Goal: Task Accomplishment & Management: Manage account settings

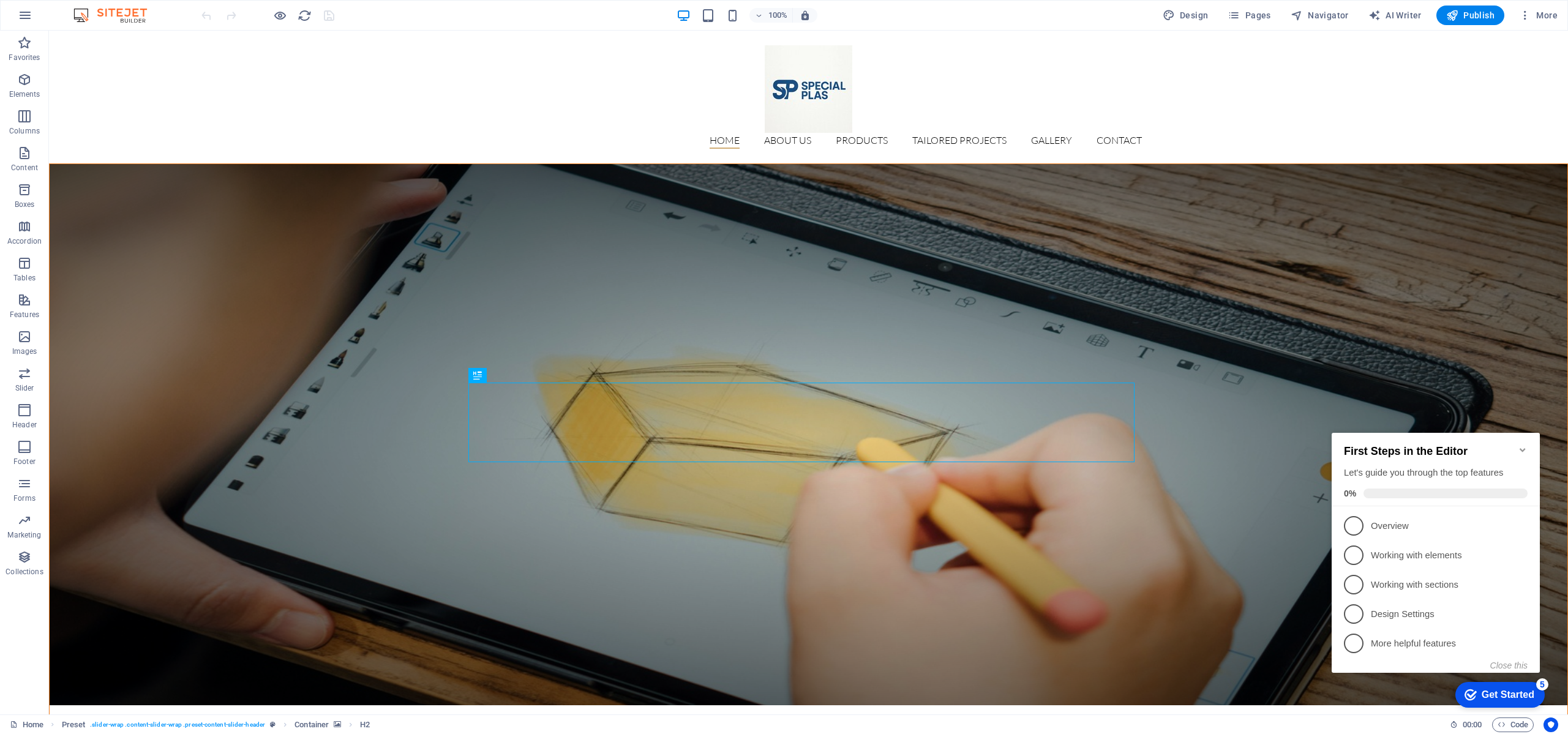
click at [1518, 445] on icon "Minimize checklist" at bounding box center [1523, 450] width 10 height 10
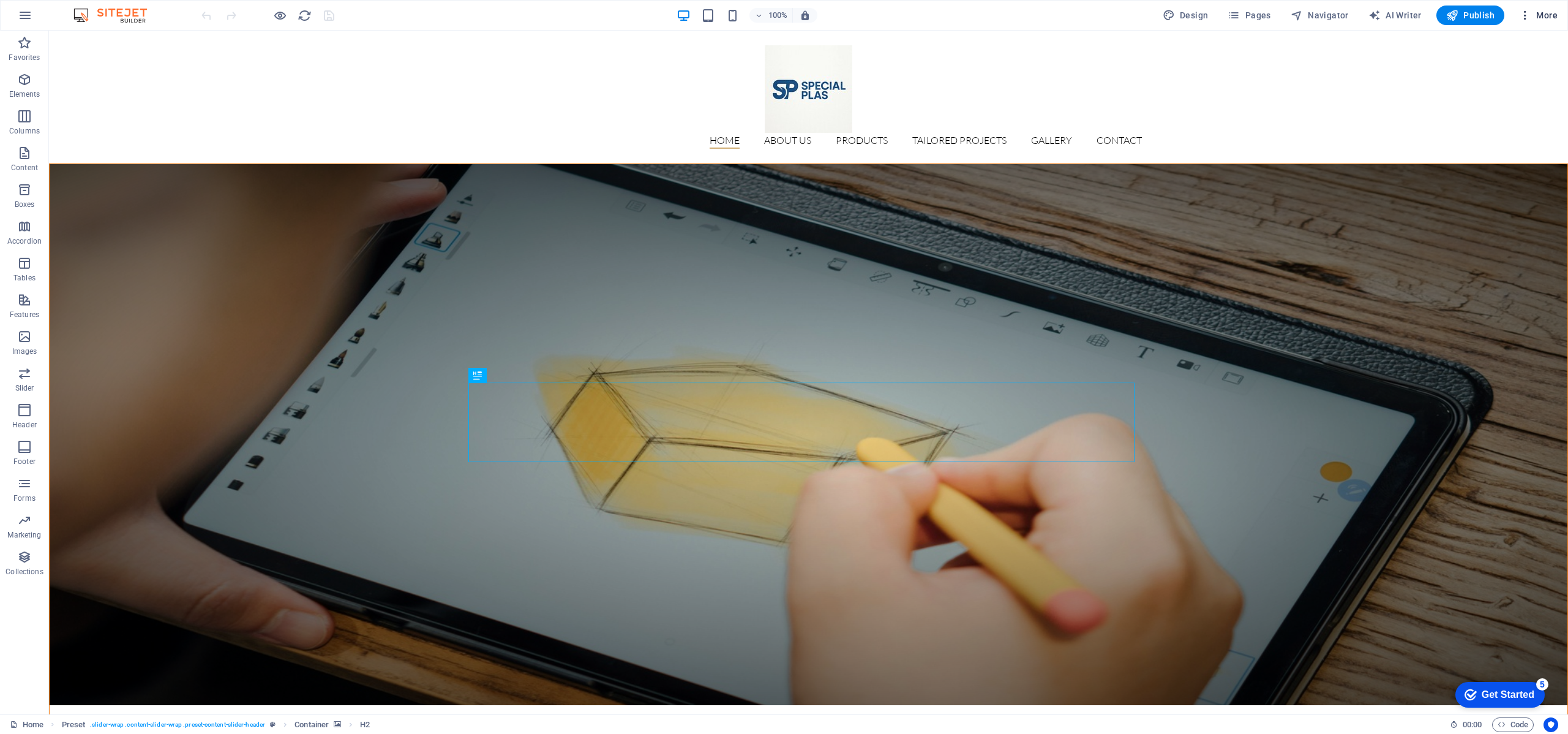
click at [1551, 11] on span "More" at bounding box center [1538, 15] width 38 height 12
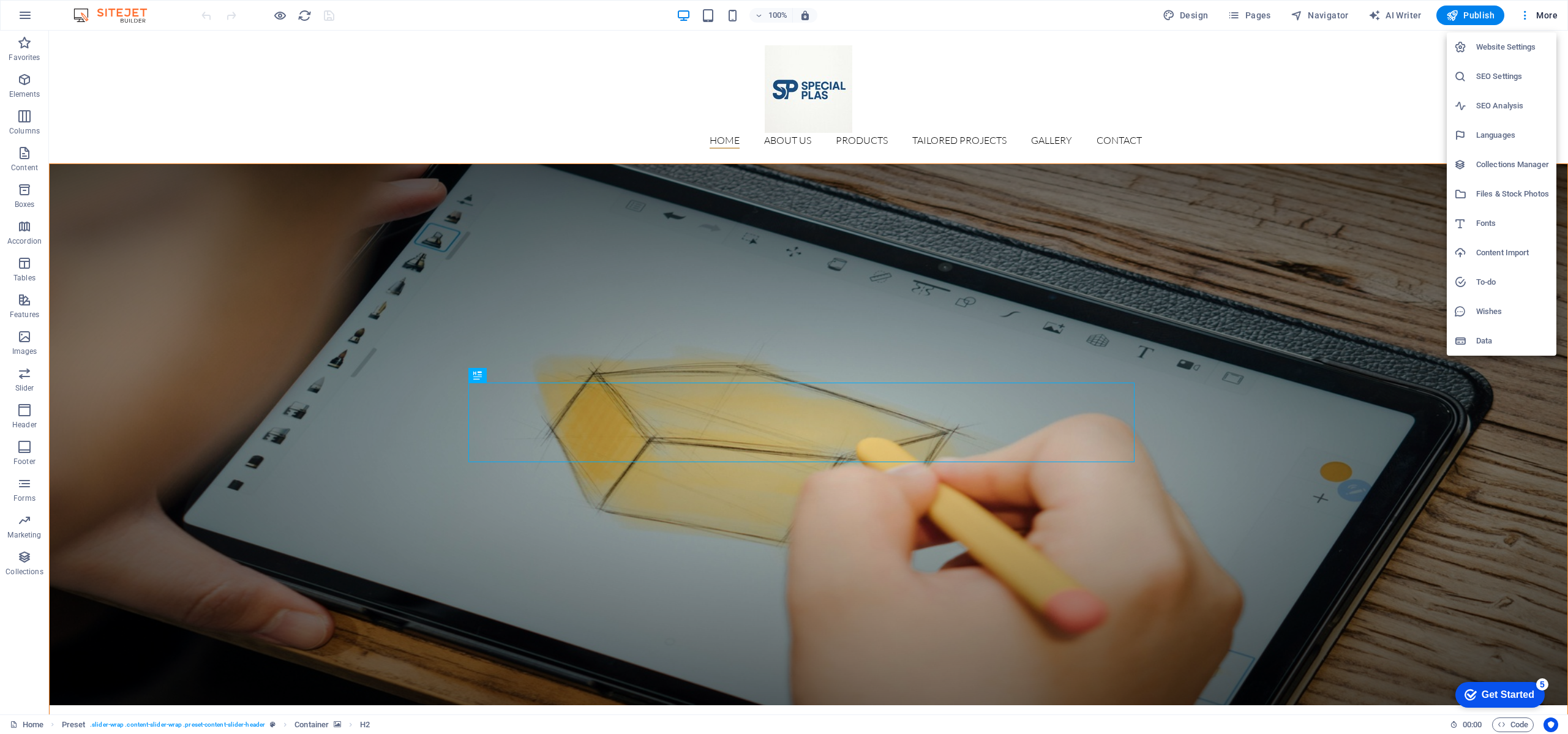
click at [1501, 47] on h6 "Website Settings" at bounding box center [1513, 47] width 73 height 14
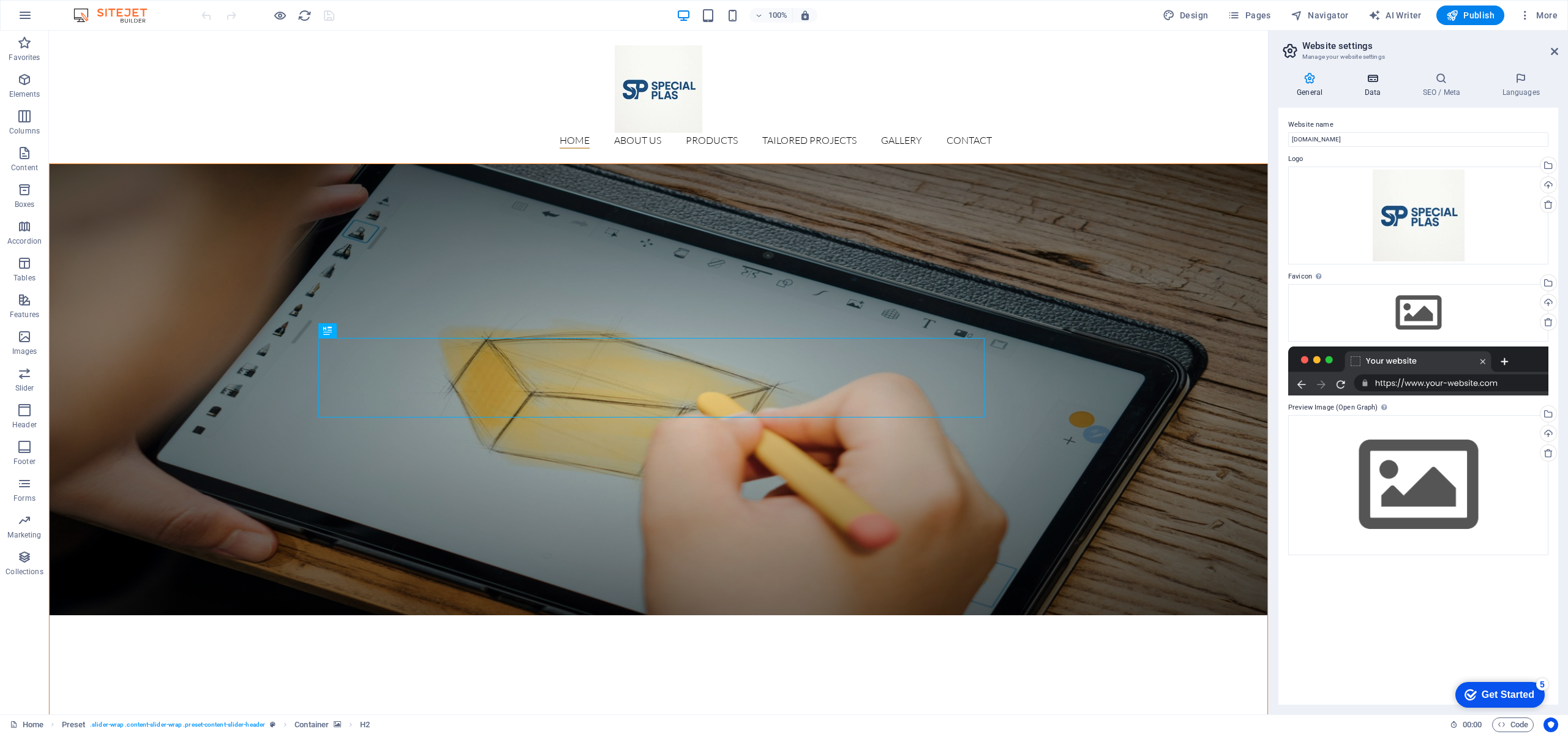
click at [1366, 78] on icon at bounding box center [1372, 78] width 53 height 12
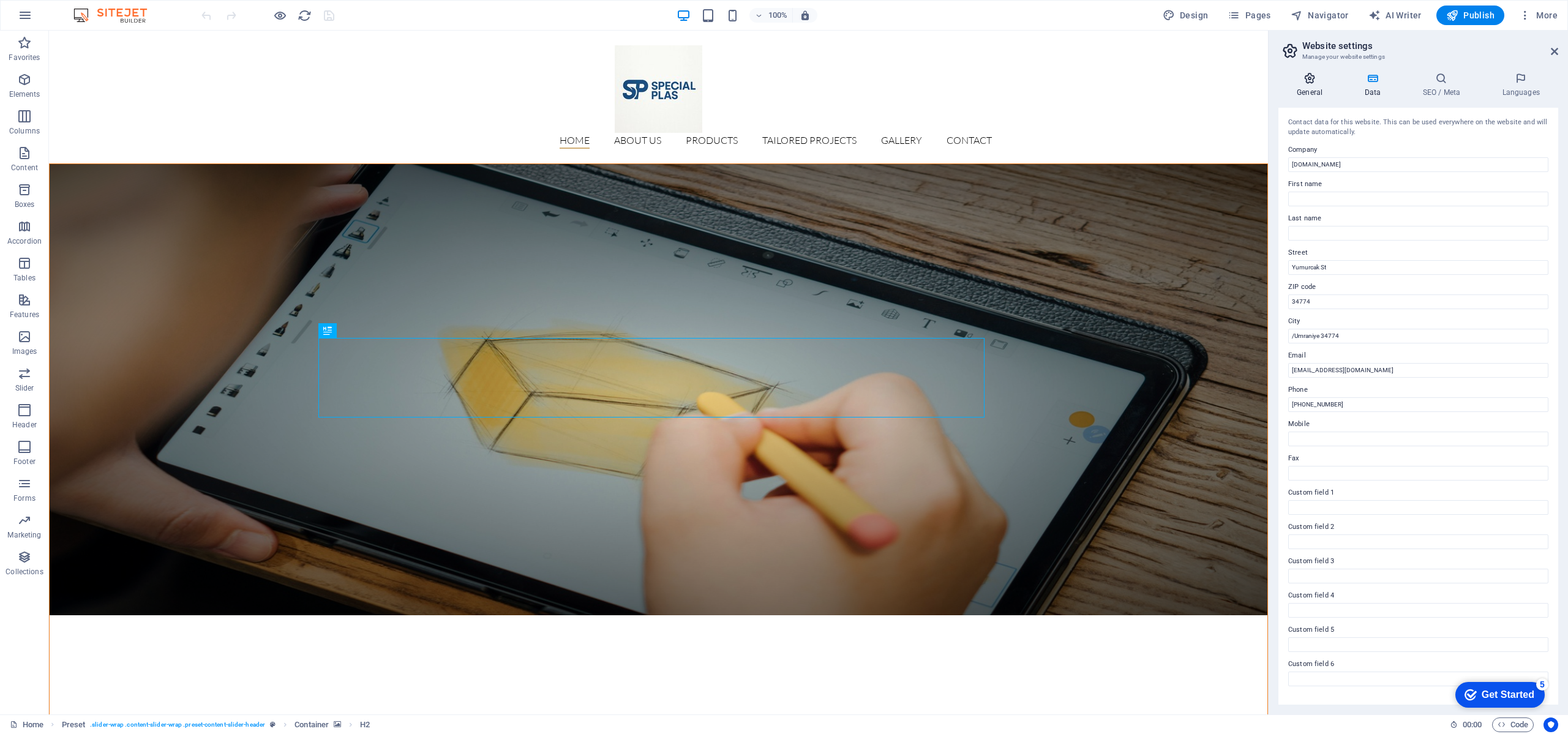
click at [1313, 82] on icon at bounding box center [1309, 78] width 62 height 12
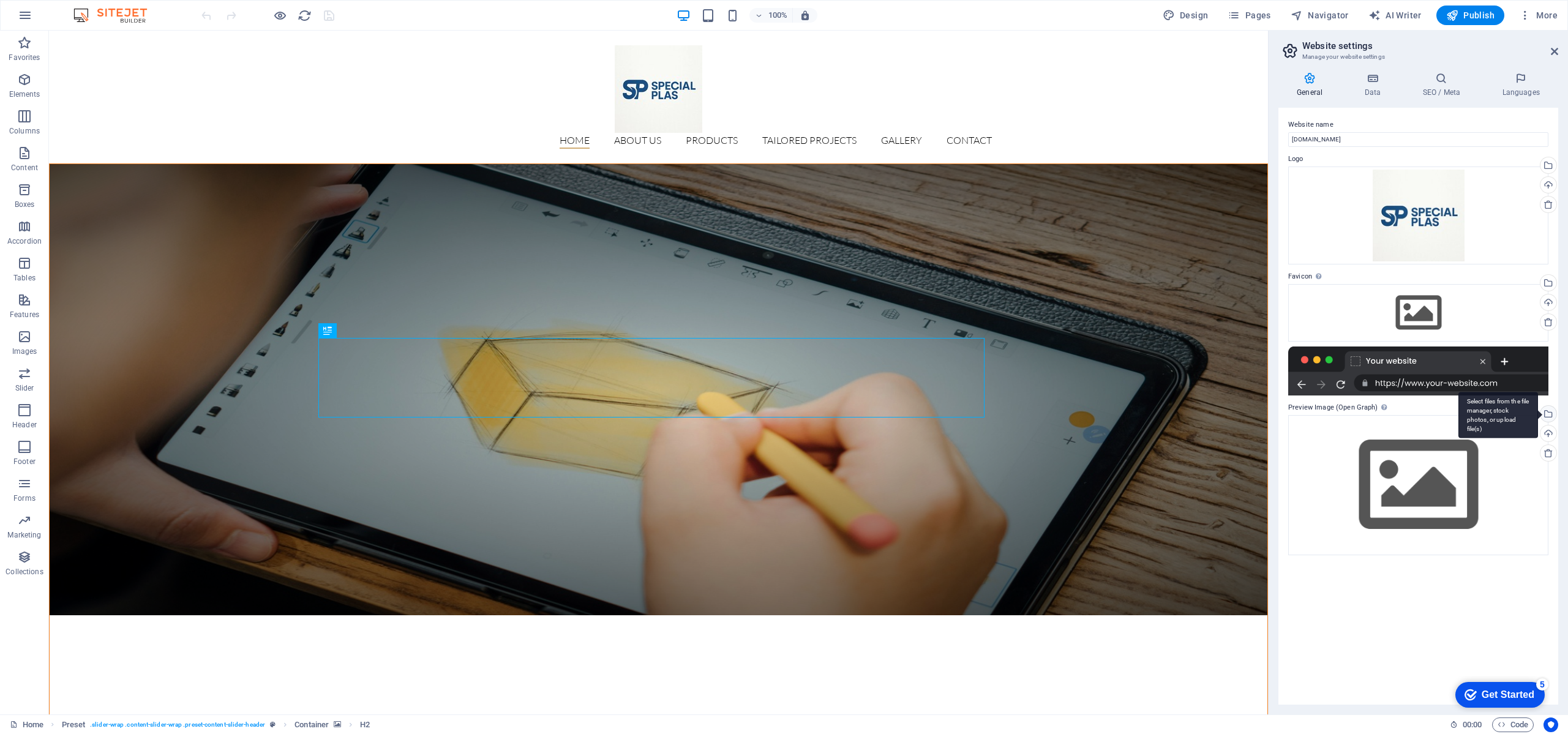
click at [1547, 414] on div "Select files from the file manager, stock photos, or upload file(s)" at bounding box center [1547, 415] width 18 height 18
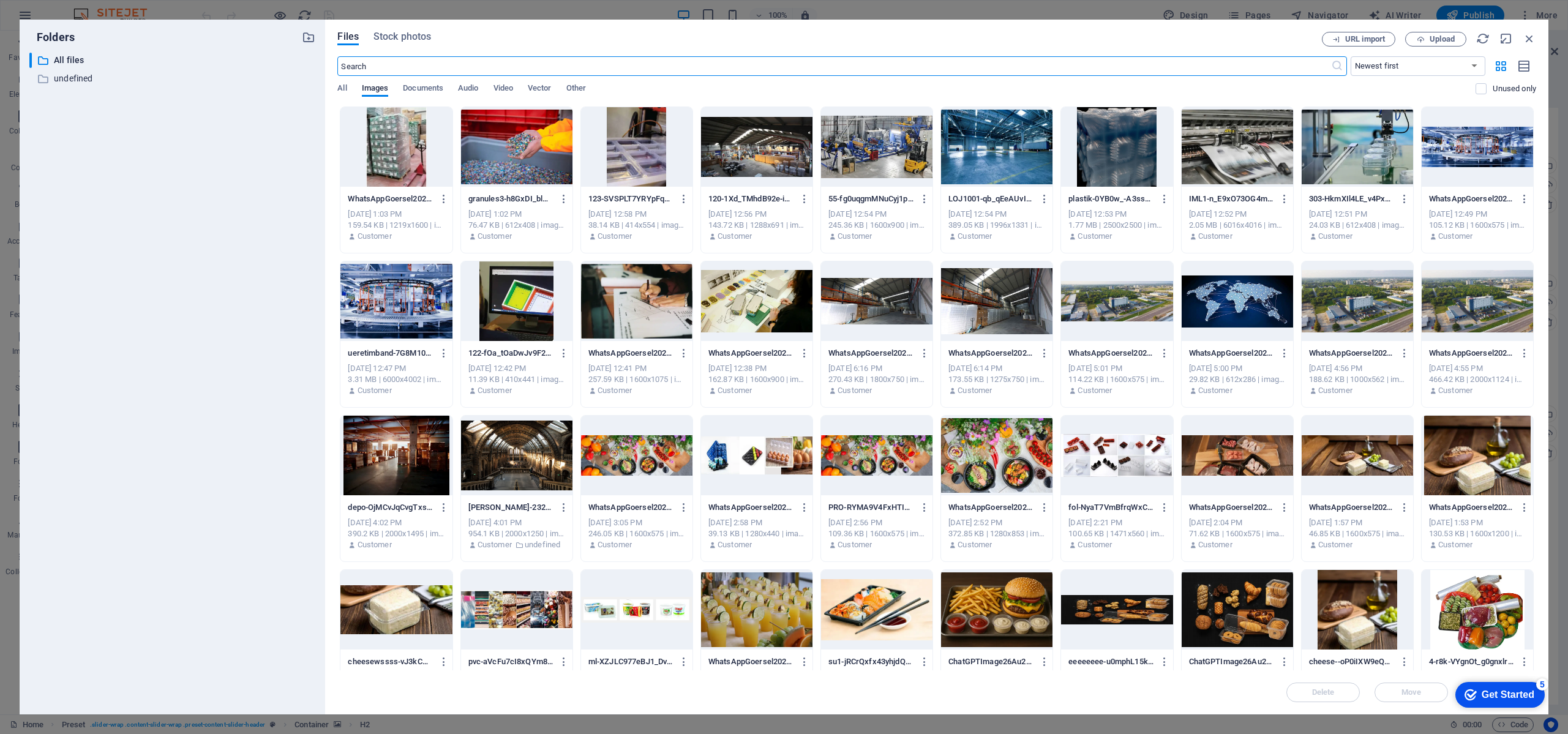
click at [525, 148] on div at bounding box center [516, 147] width 111 height 80
click at [526, 148] on div "1" at bounding box center [516, 147] width 111 height 80
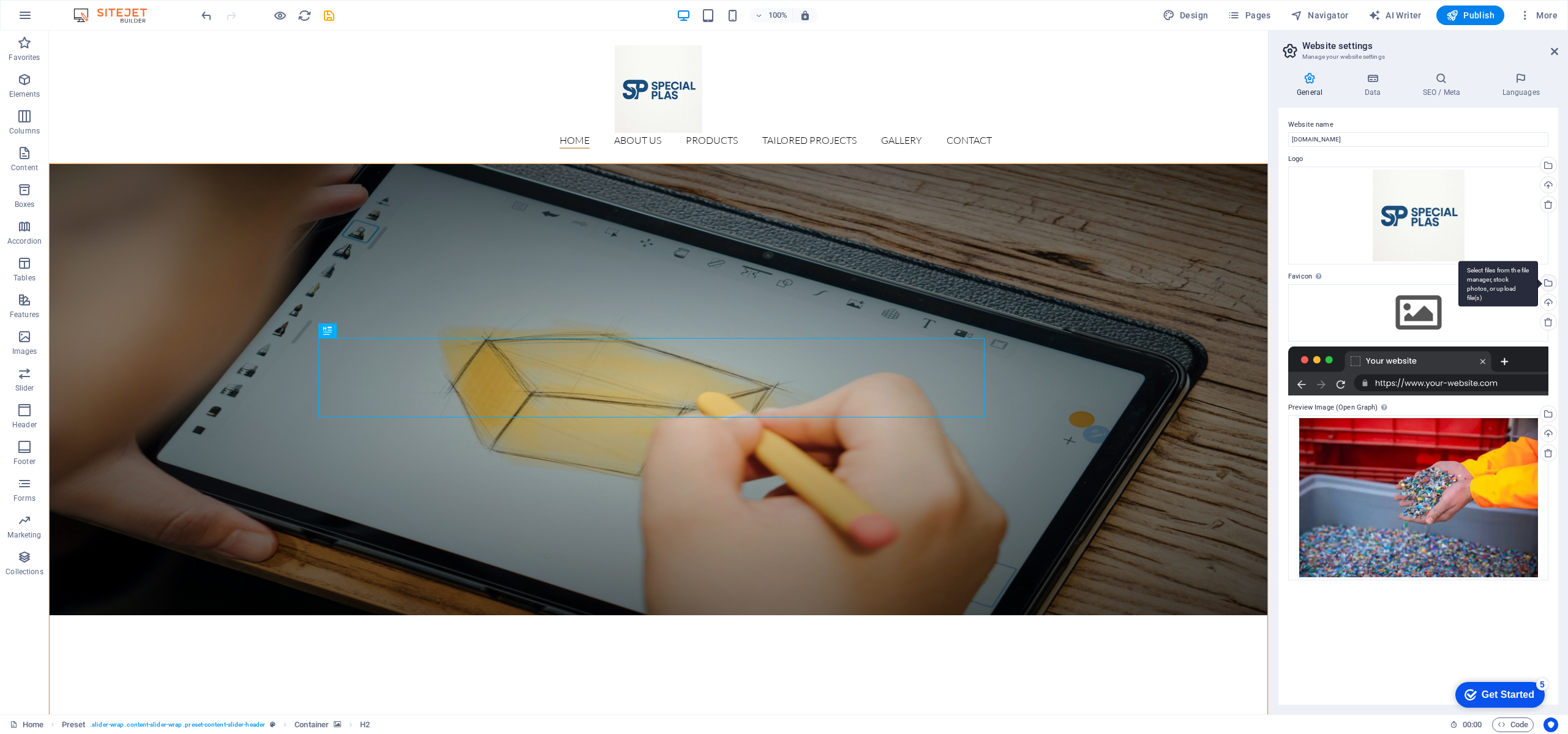
click at [1549, 277] on div "Select files from the file manager, stock photos, or upload file(s)" at bounding box center [1547, 284] width 18 height 18
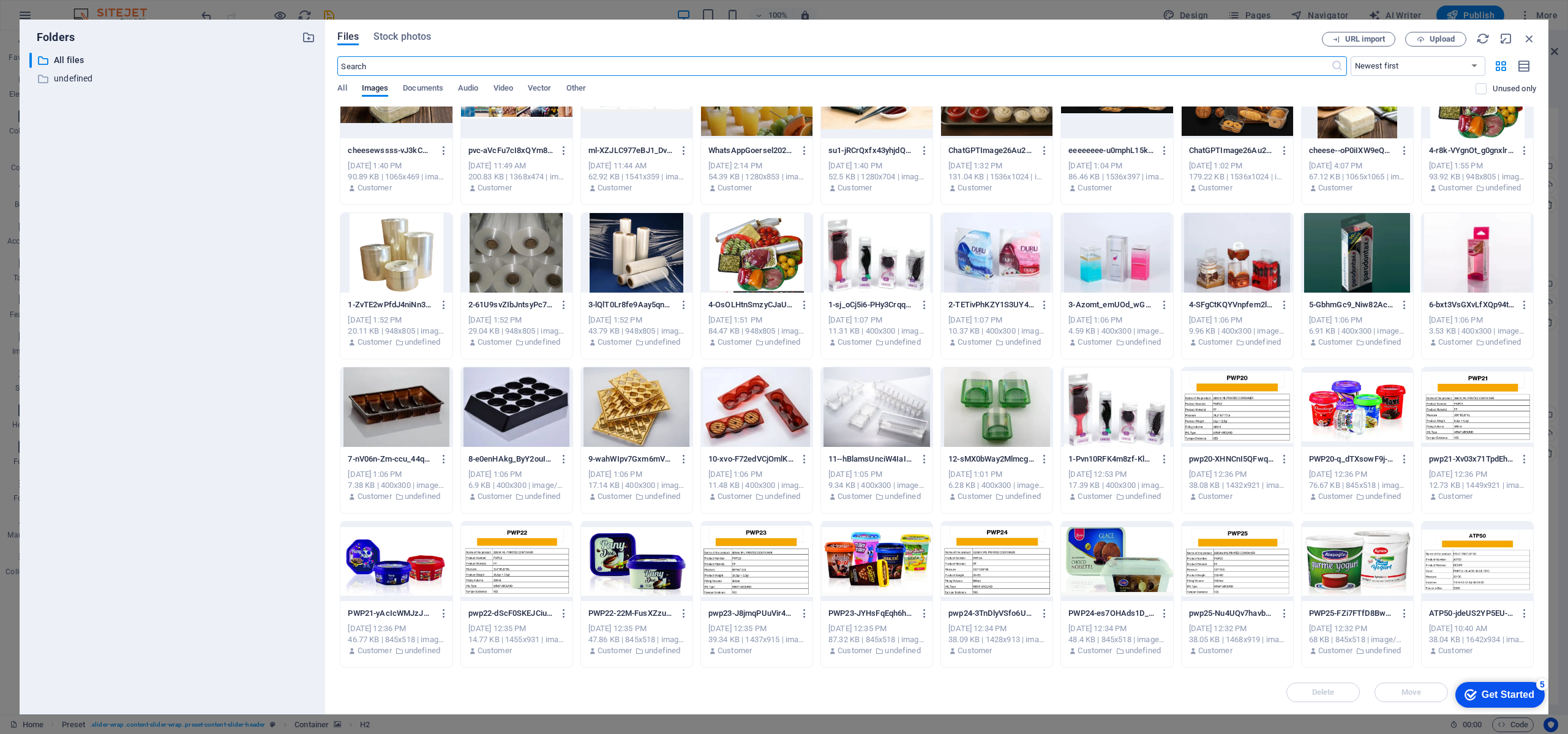
scroll to position [457, 0]
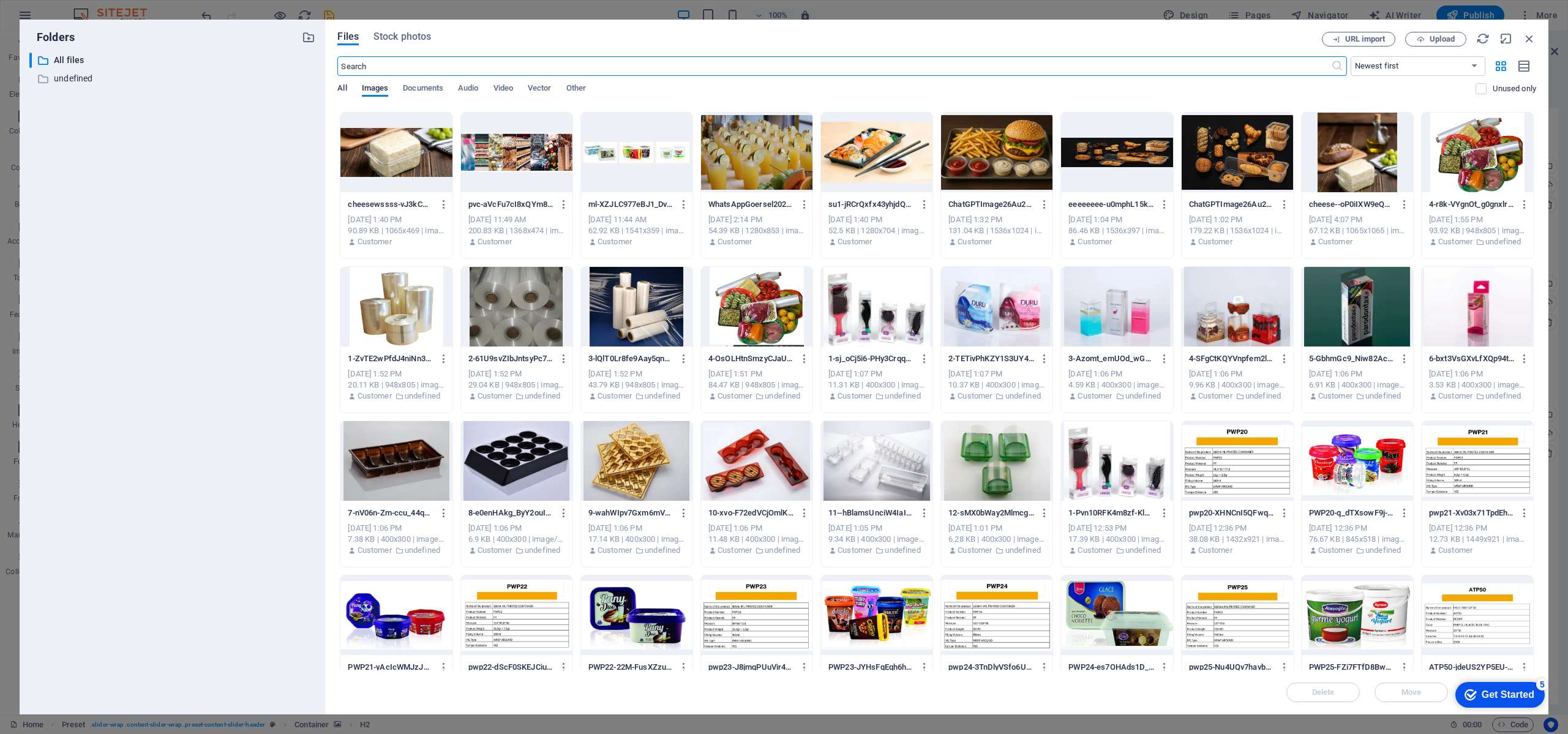
click at [340, 85] on span "All" at bounding box center [342, 89] width 9 height 17
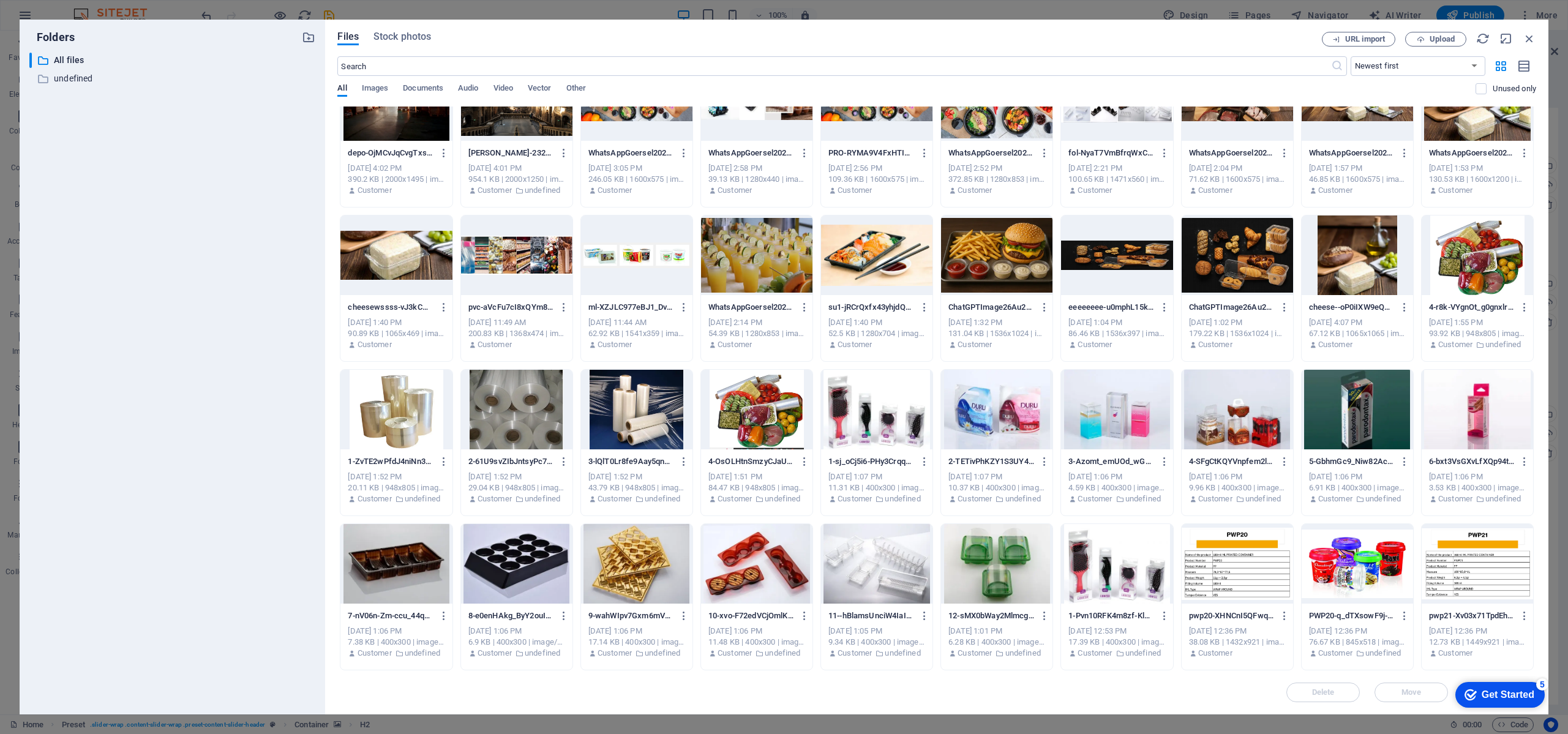
scroll to position [0, 0]
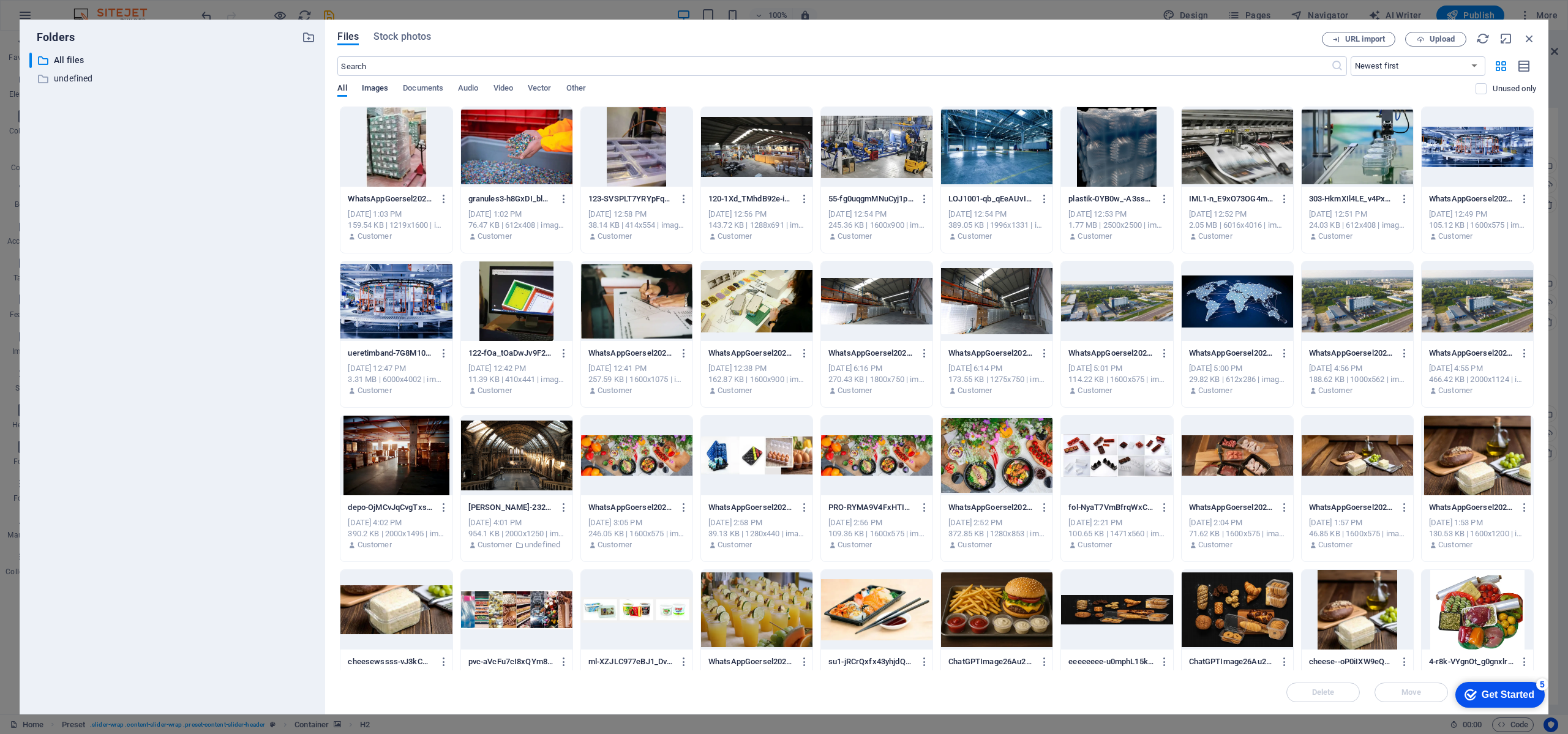
click at [368, 90] on span "Images" at bounding box center [375, 89] width 27 height 17
click at [349, 85] on div "All Images Documents Audio Video Vector Other" at bounding box center [906, 95] width 1138 height 23
click at [344, 86] on span "All" at bounding box center [342, 89] width 9 height 17
click at [381, 63] on input "text" at bounding box center [834, 66] width 993 height 19
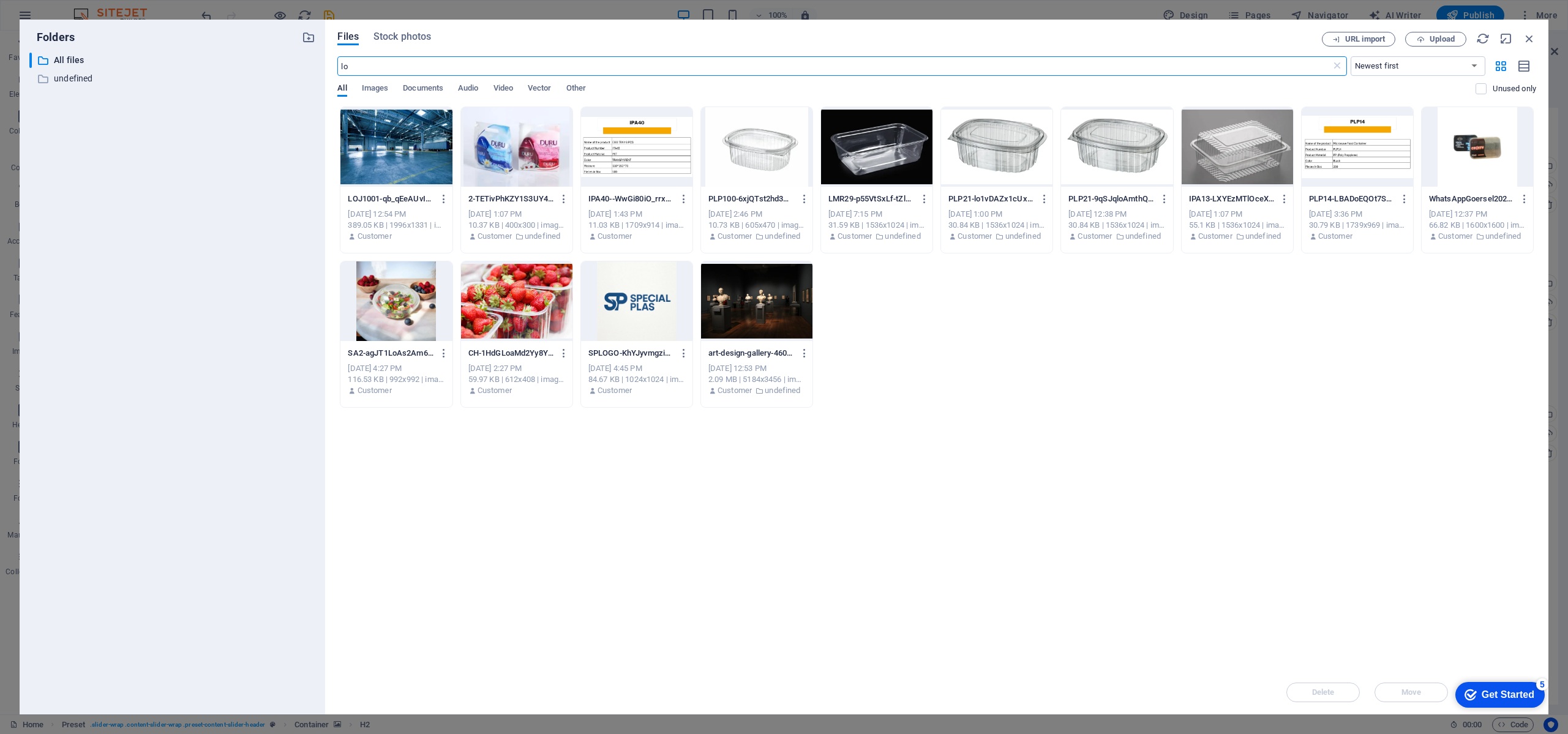
type input "lo"
click at [645, 299] on div at bounding box center [636, 301] width 111 height 80
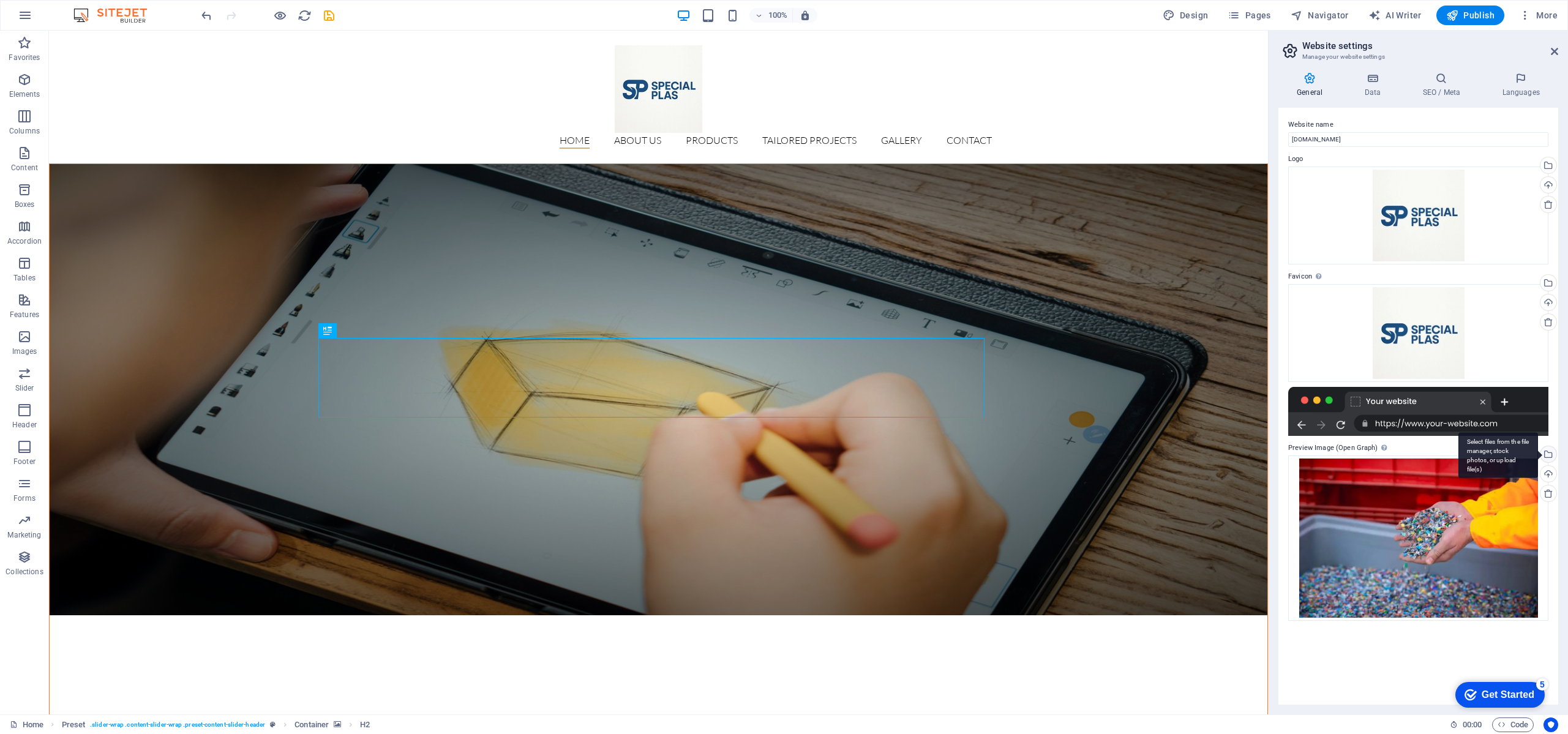
click at [1550, 455] on div "Select files from the file manager, stock photos, or upload file(s)" at bounding box center [1547, 455] width 18 height 18
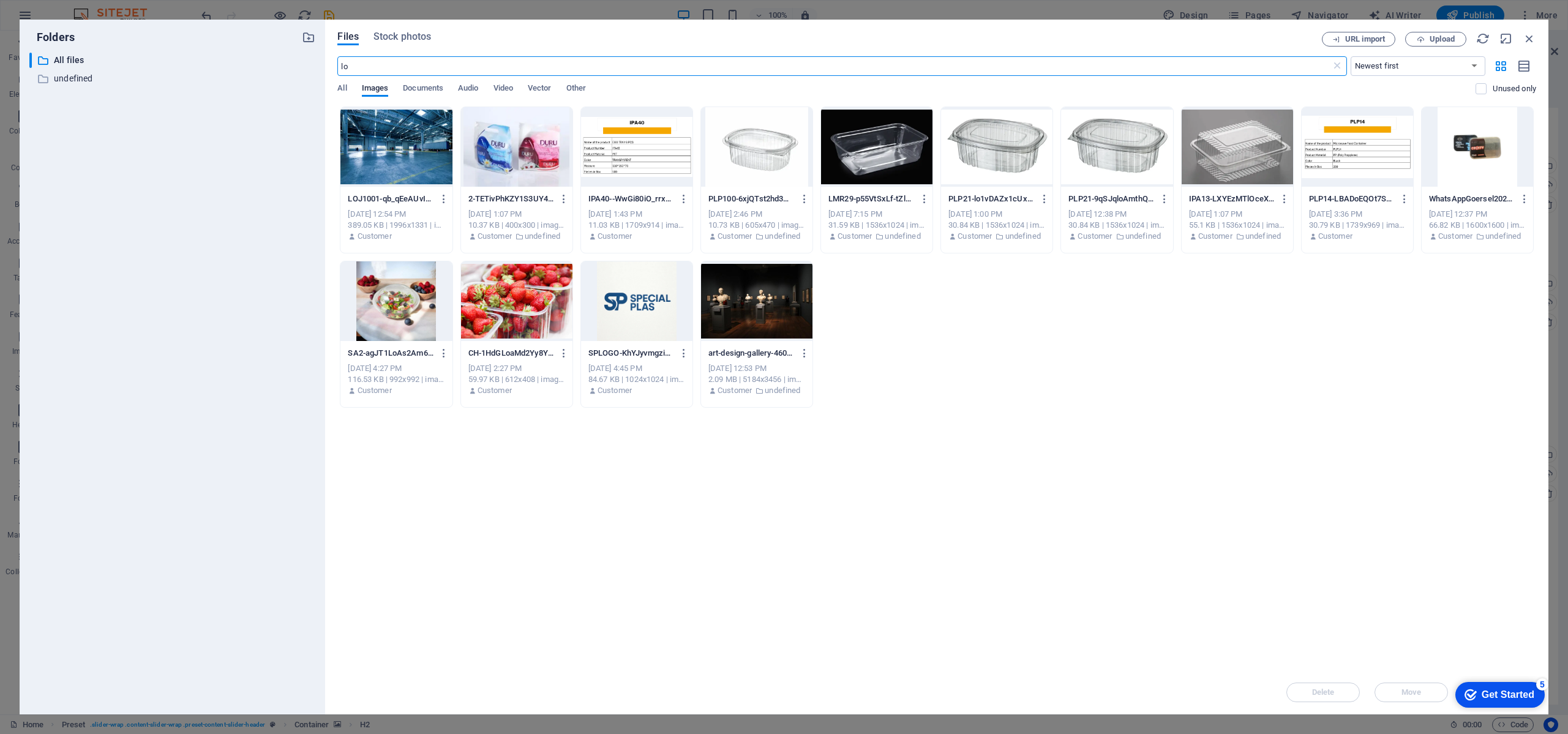
click at [618, 309] on div at bounding box center [636, 301] width 111 height 80
click at [618, 309] on div "1" at bounding box center [636, 301] width 111 height 80
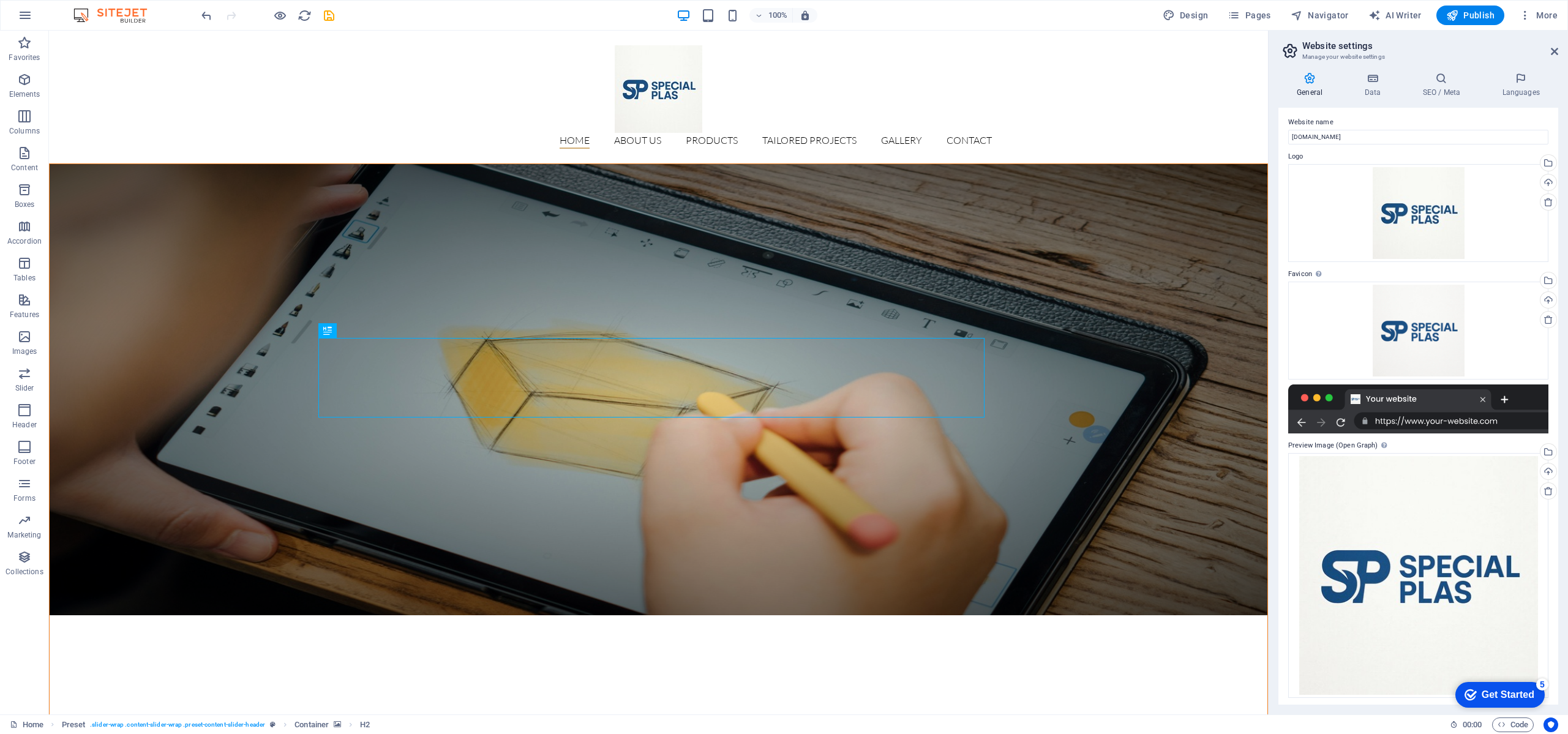
scroll to position [6, 0]
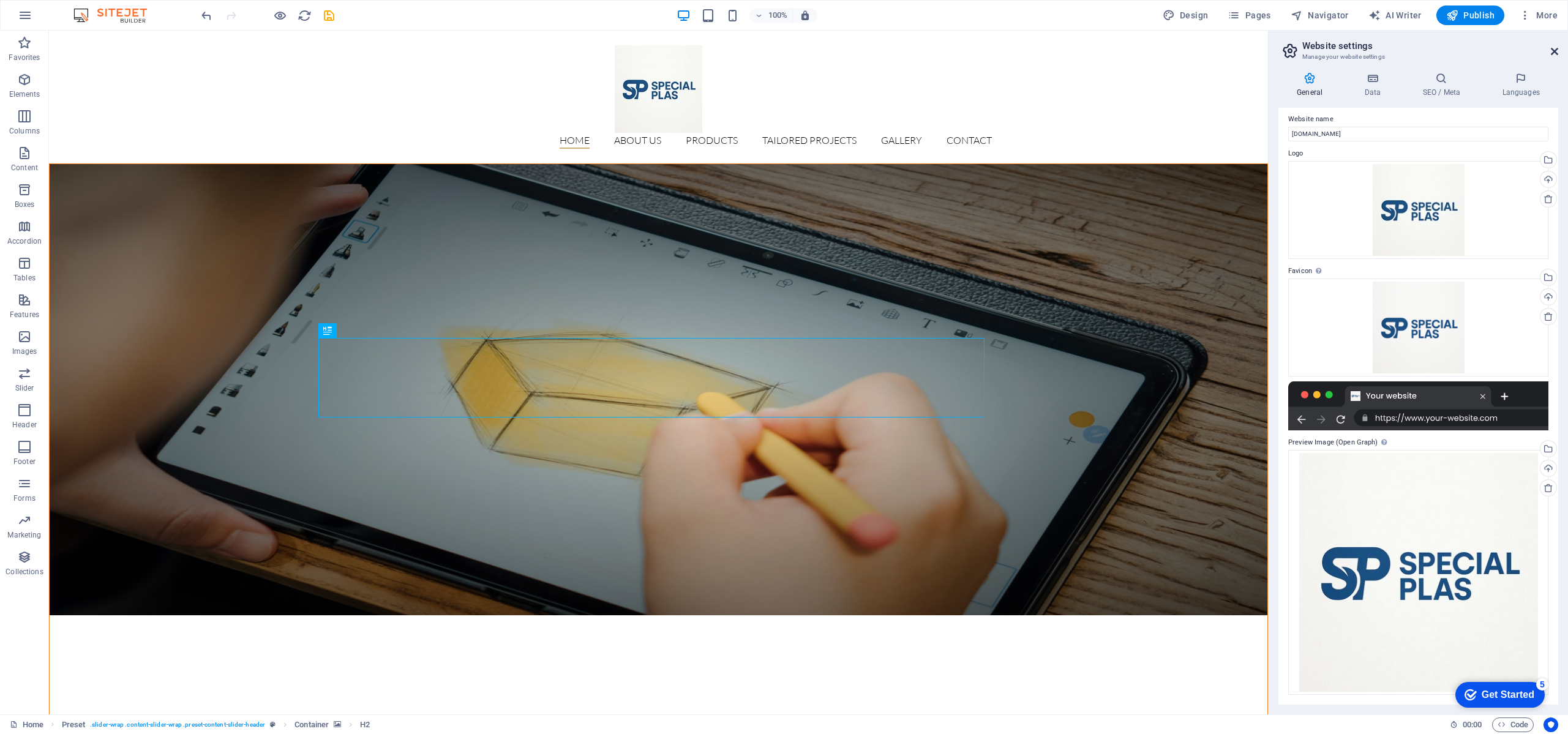
click at [1555, 50] on icon at bounding box center [1554, 52] width 8 height 10
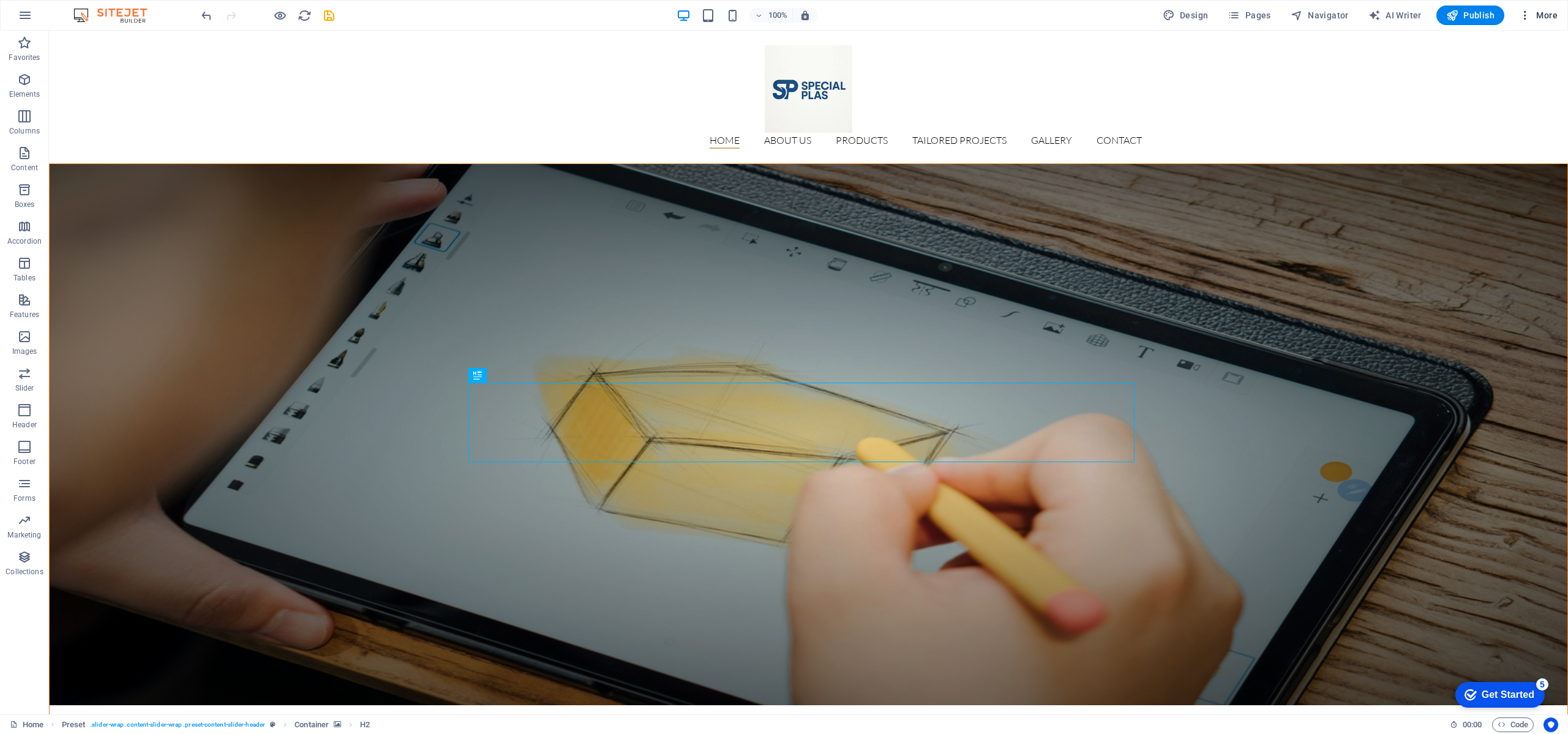
click at [1530, 18] on icon "button" at bounding box center [1525, 15] width 12 height 12
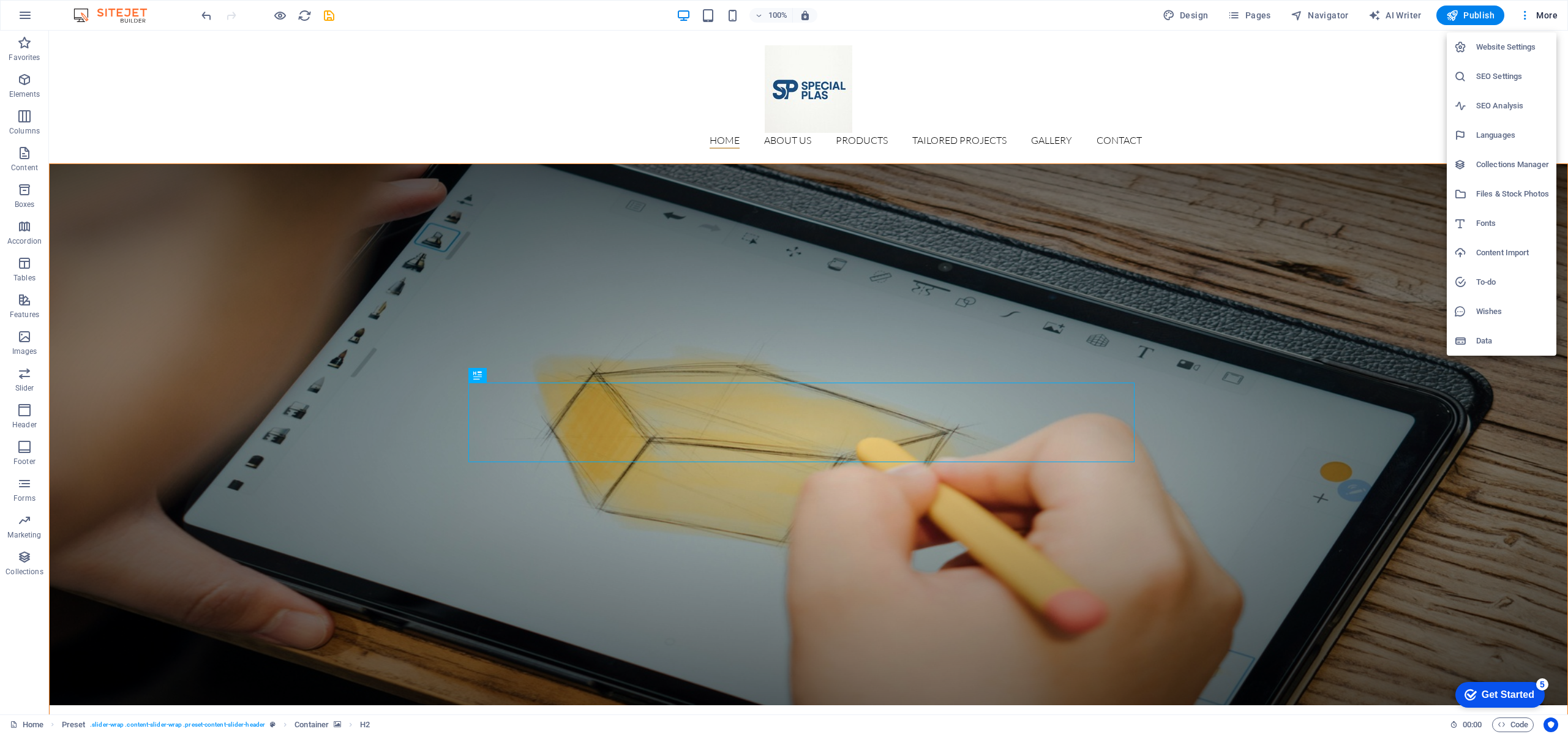
click at [1509, 48] on h6 "Website Settings" at bounding box center [1513, 47] width 73 height 14
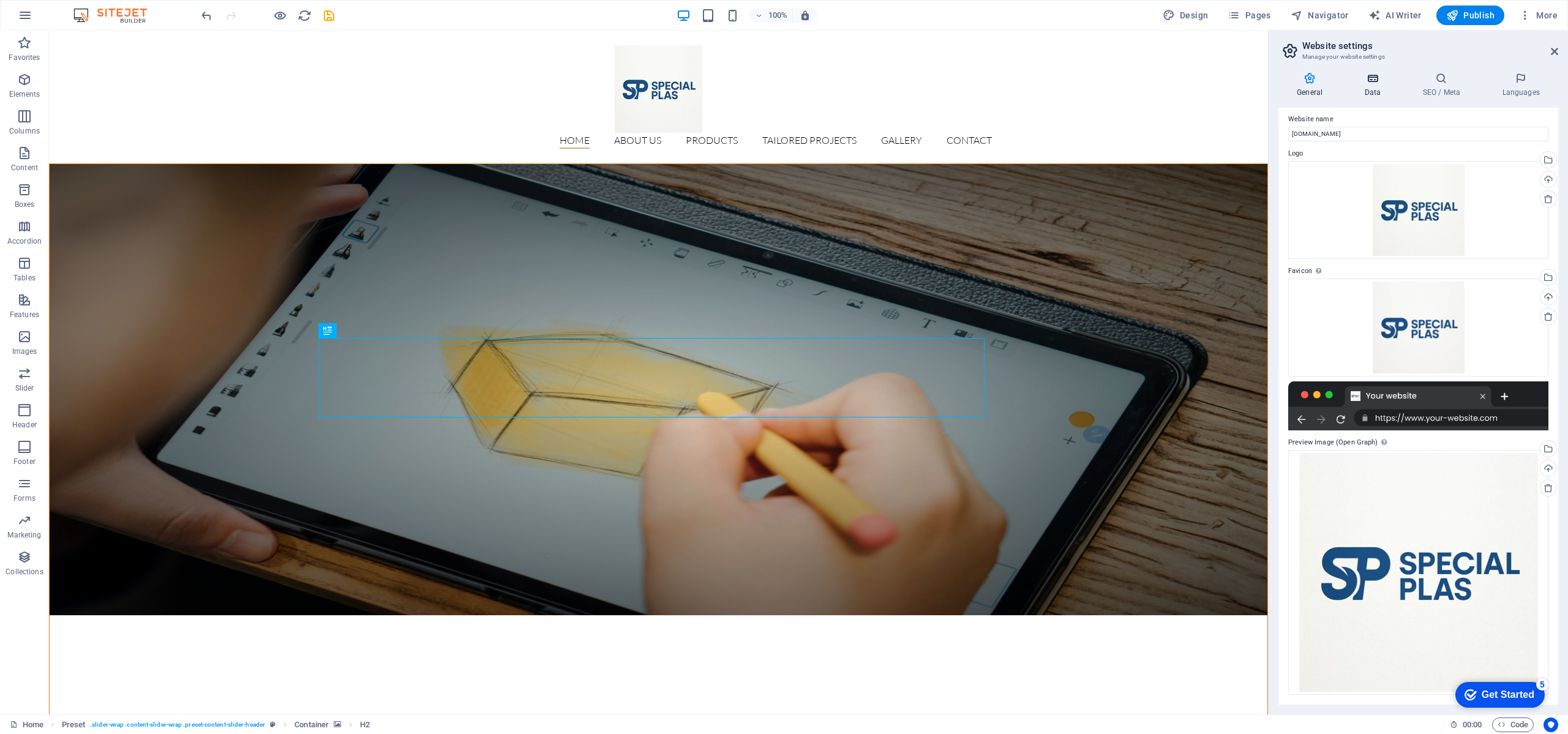
click at [1386, 77] on icon at bounding box center [1372, 78] width 53 height 12
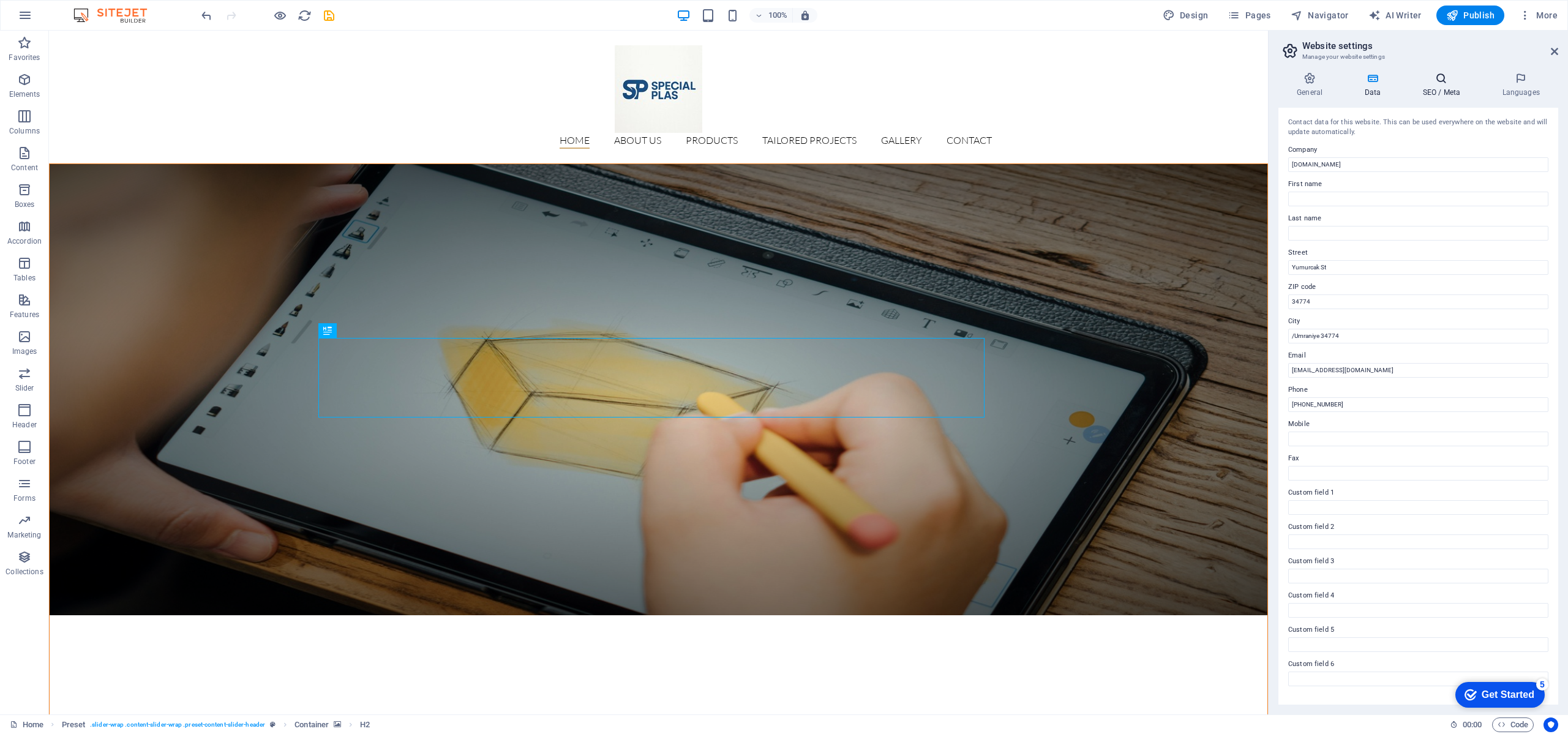
click at [1433, 77] on icon at bounding box center [1441, 78] width 75 height 12
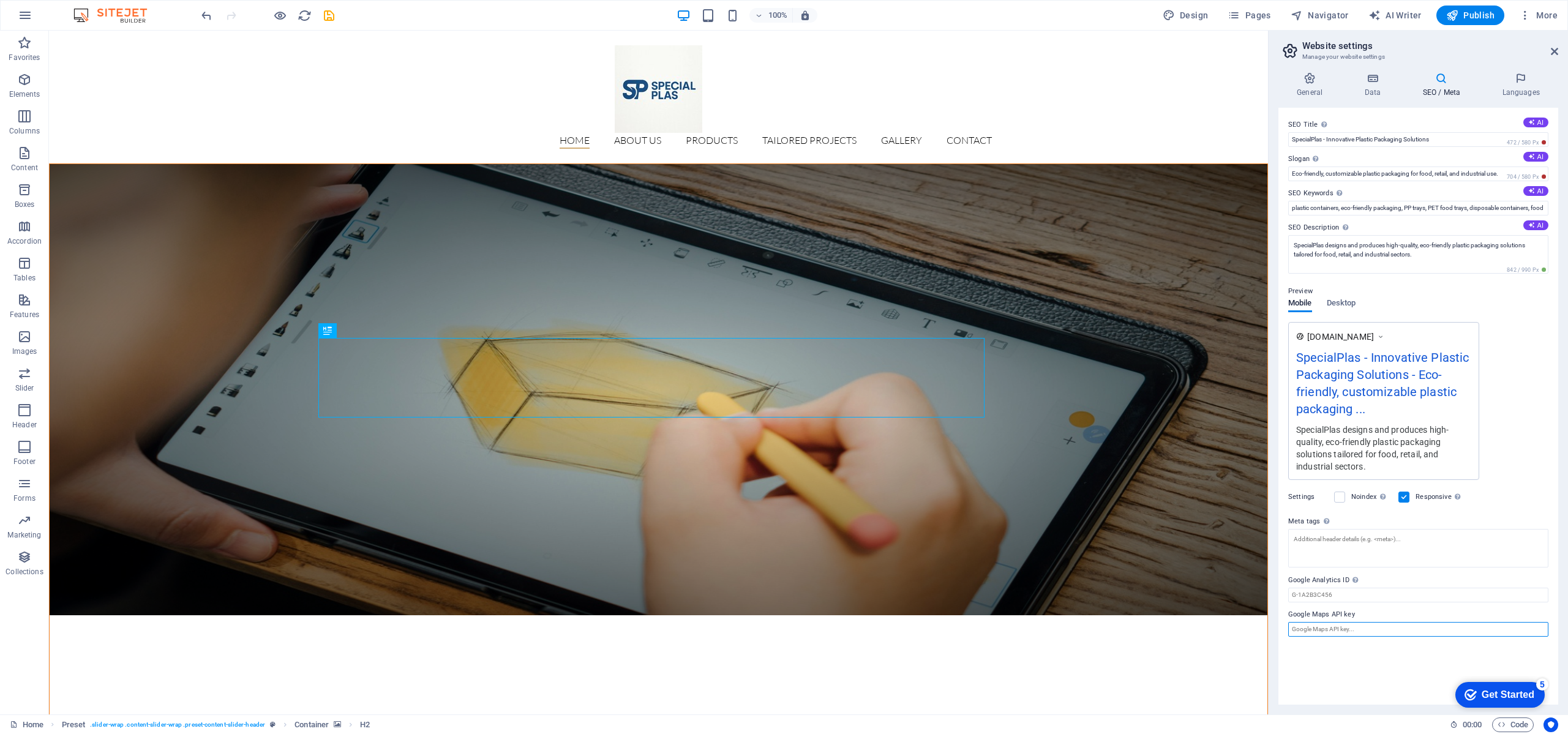
click at [1359, 630] on input "Google Maps API key" at bounding box center [1418, 629] width 260 height 14
click at [1376, 554] on textarea "Meta tags Enter HTML code here that will be placed inside the tags of your webs…" at bounding box center [1418, 548] width 260 height 38
click at [1386, 540] on textarea "Meta tags Enter HTML code here that will be placed inside the tags of your webs…" at bounding box center [1418, 553] width 260 height 48
paste textarea "<!-- Google tag (gtag.js) --> <script async src="[URL][DOMAIN_NAME]"></script> …"
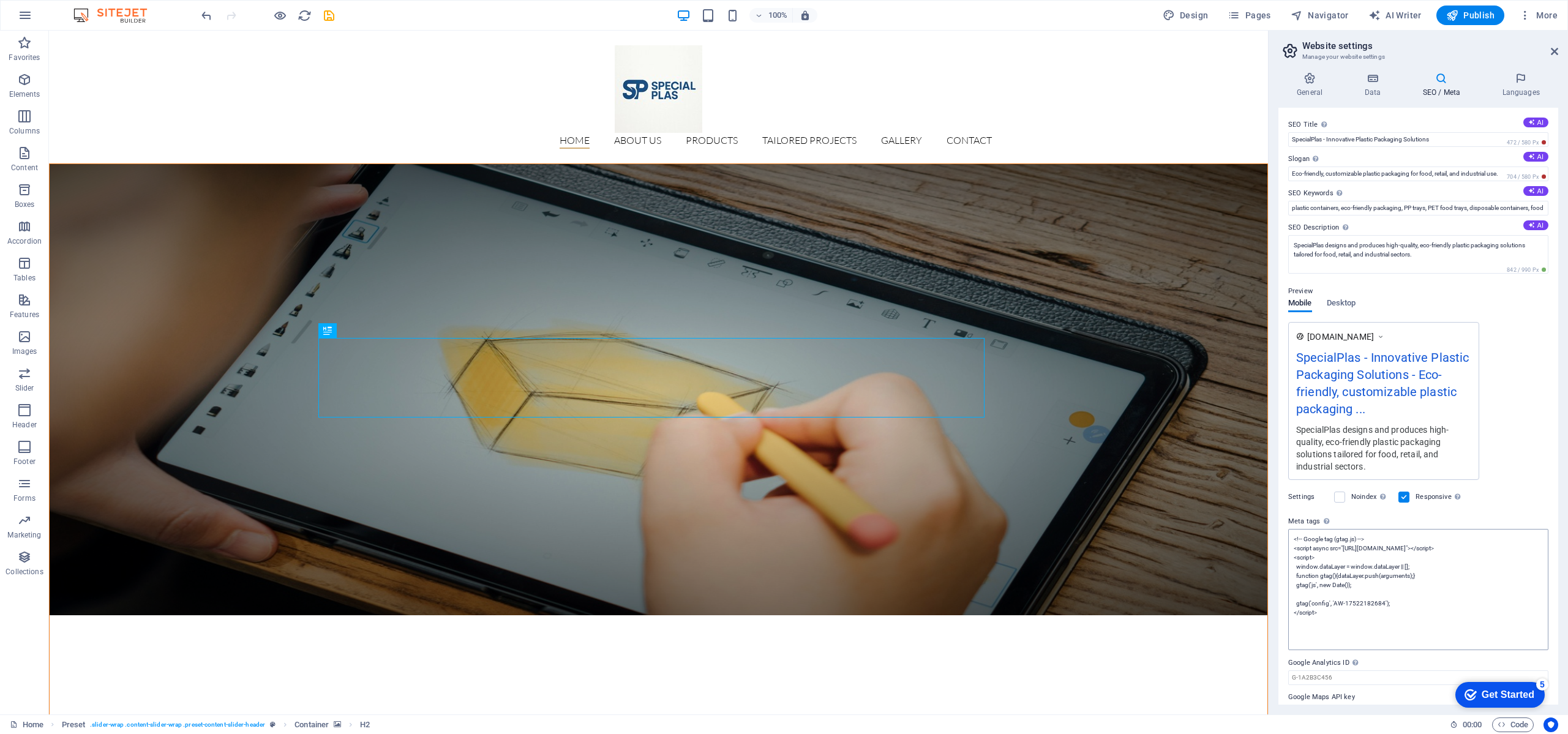
type textarea "<!-- Google tag (gtag.js) --> <script async="" src="[URL][DOMAIN_NAME]"></scrip…"
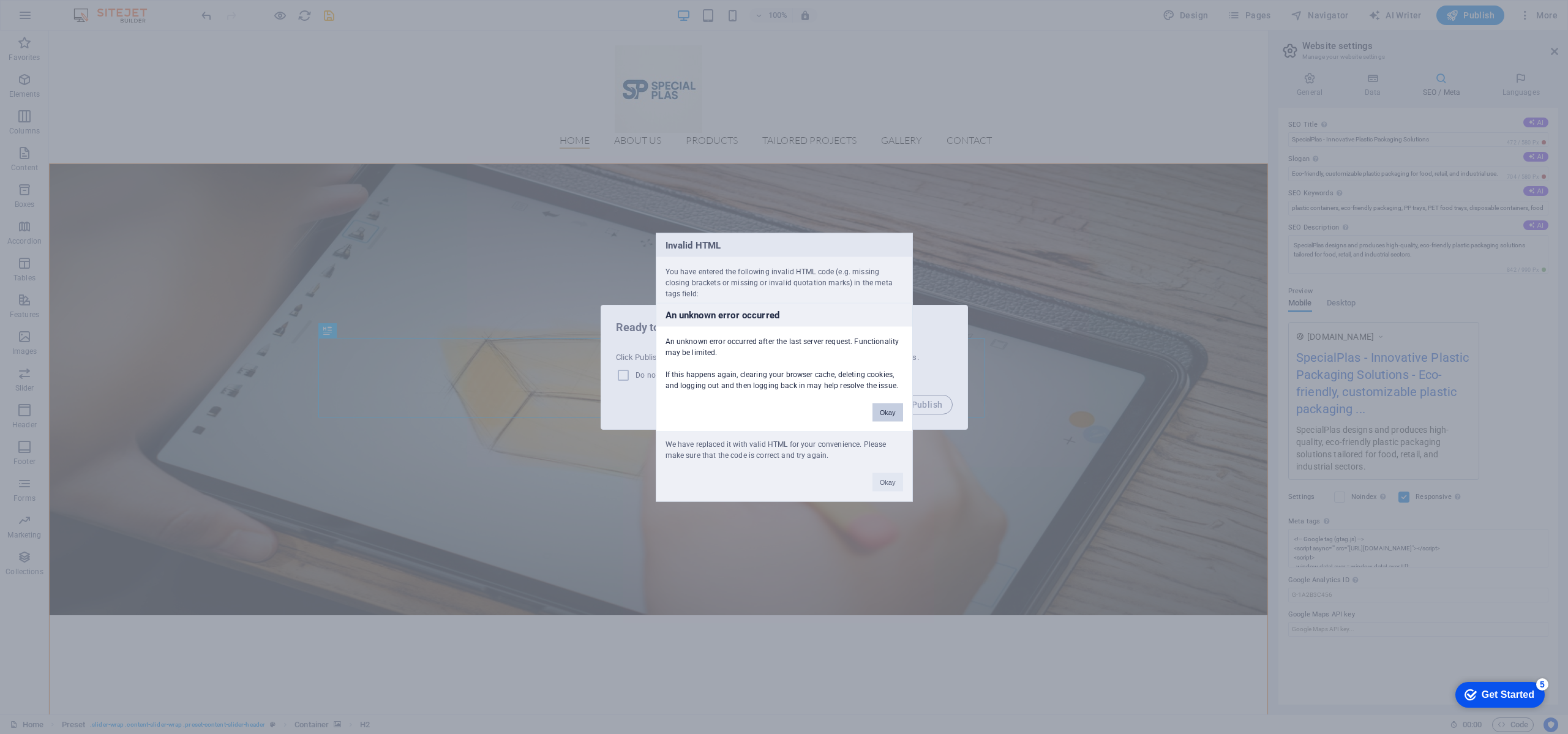
click at [883, 414] on button "Okay" at bounding box center [888, 412] width 31 height 18
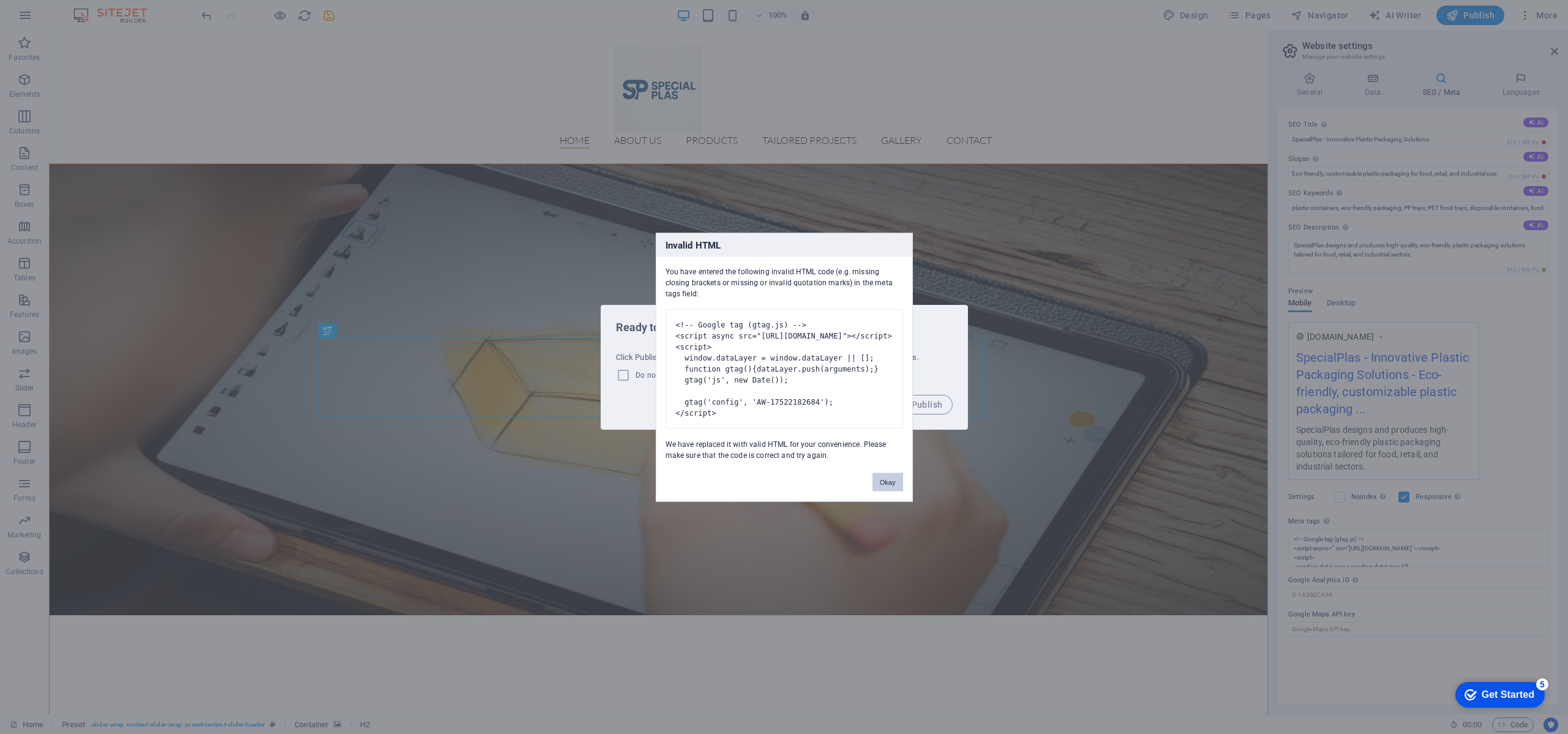
click at [887, 491] on button "Okay" at bounding box center [888, 481] width 31 height 18
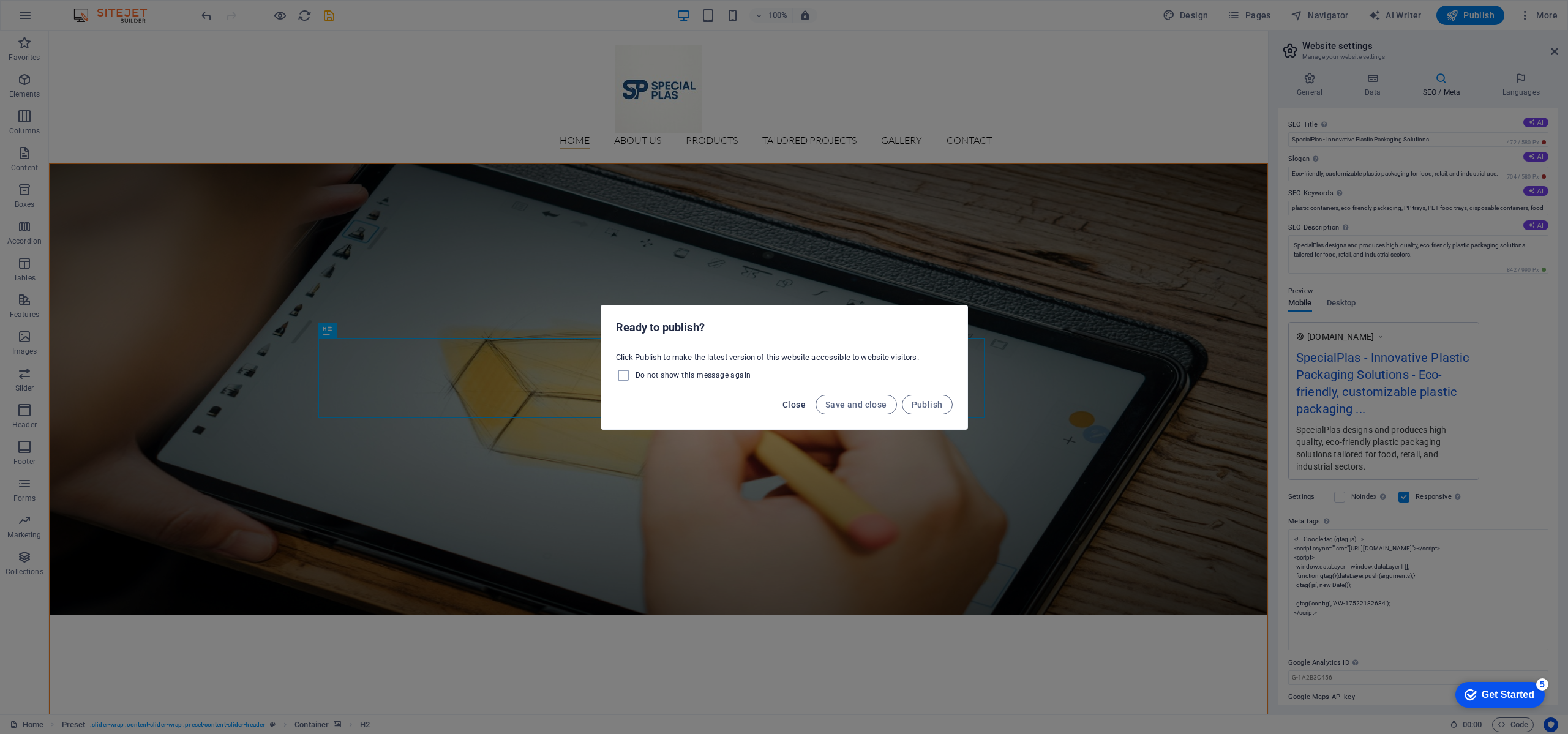
click at [790, 402] on span "Close" at bounding box center [793, 405] width 23 height 10
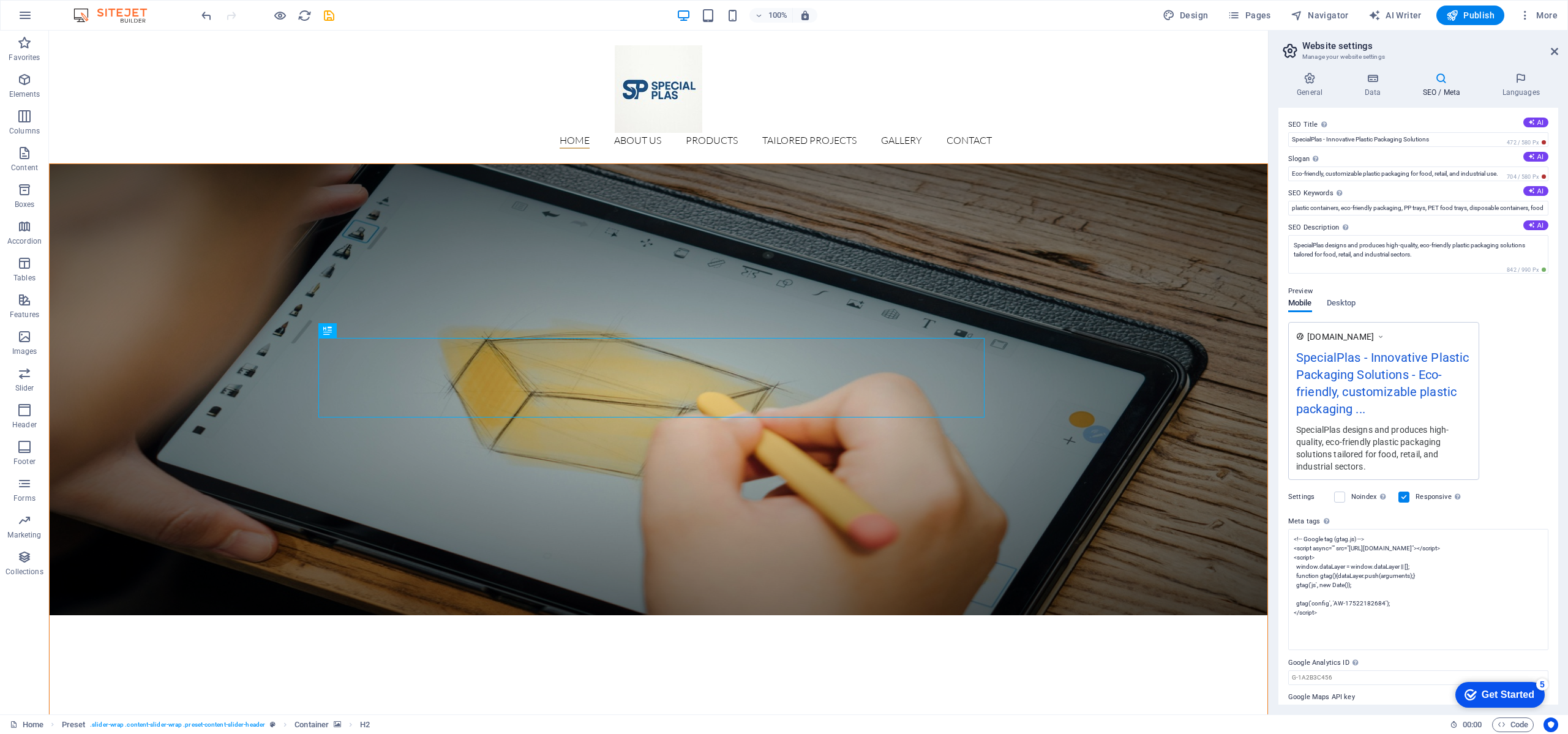
click at [333, 14] on icon "save" at bounding box center [329, 16] width 14 height 14
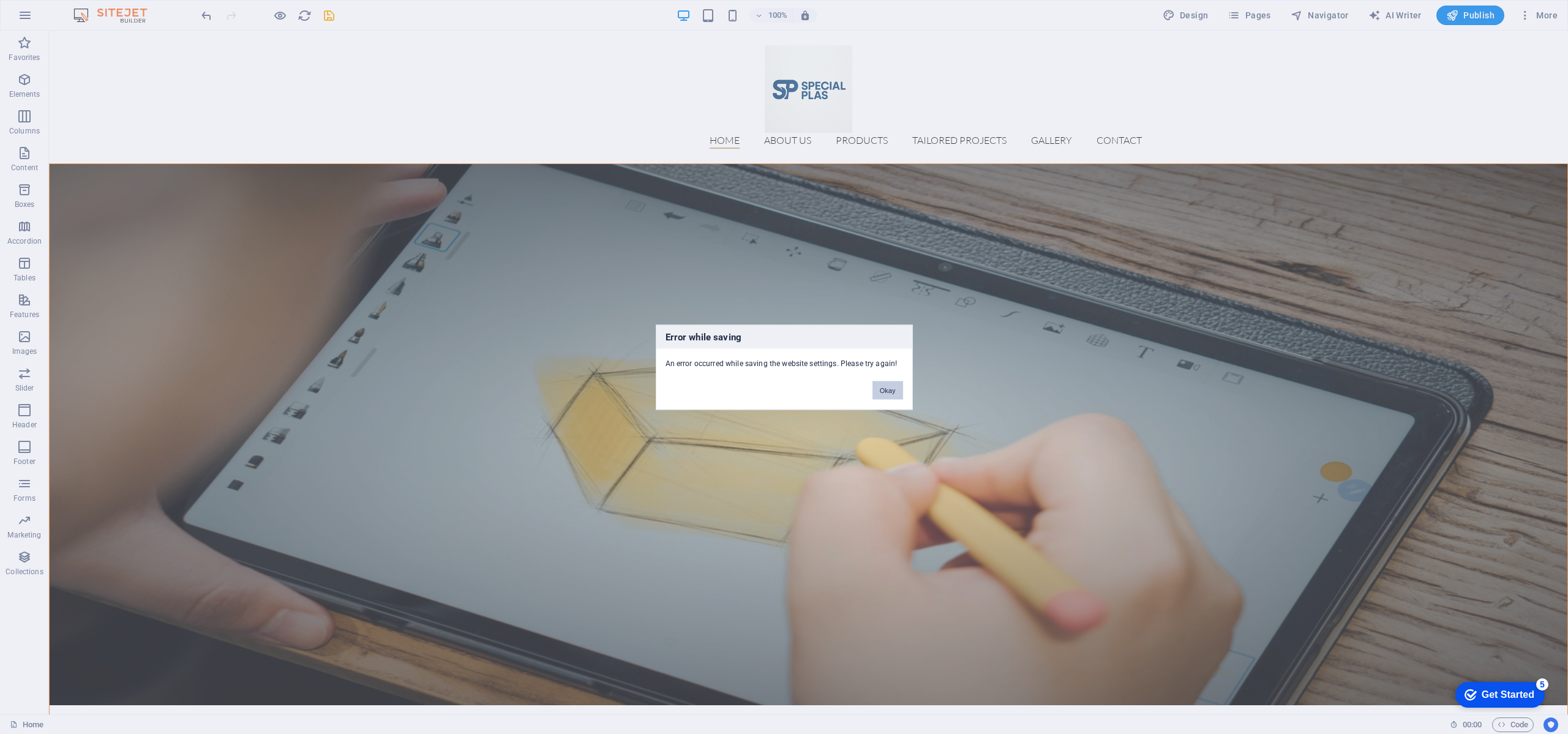
click at [891, 392] on button "Okay" at bounding box center [888, 390] width 31 height 18
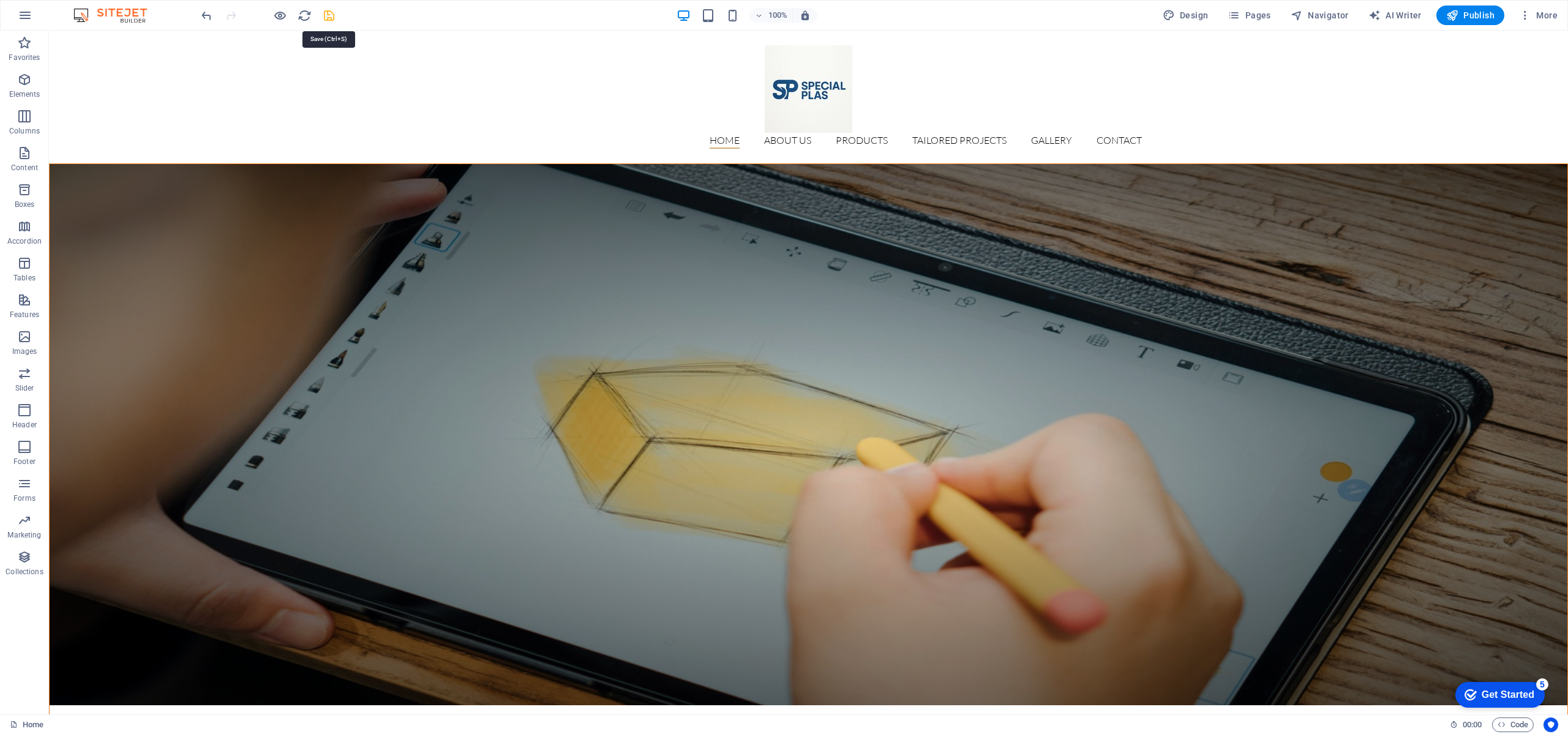
click at [334, 15] on icon "save" at bounding box center [329, 16] width 14 height 14
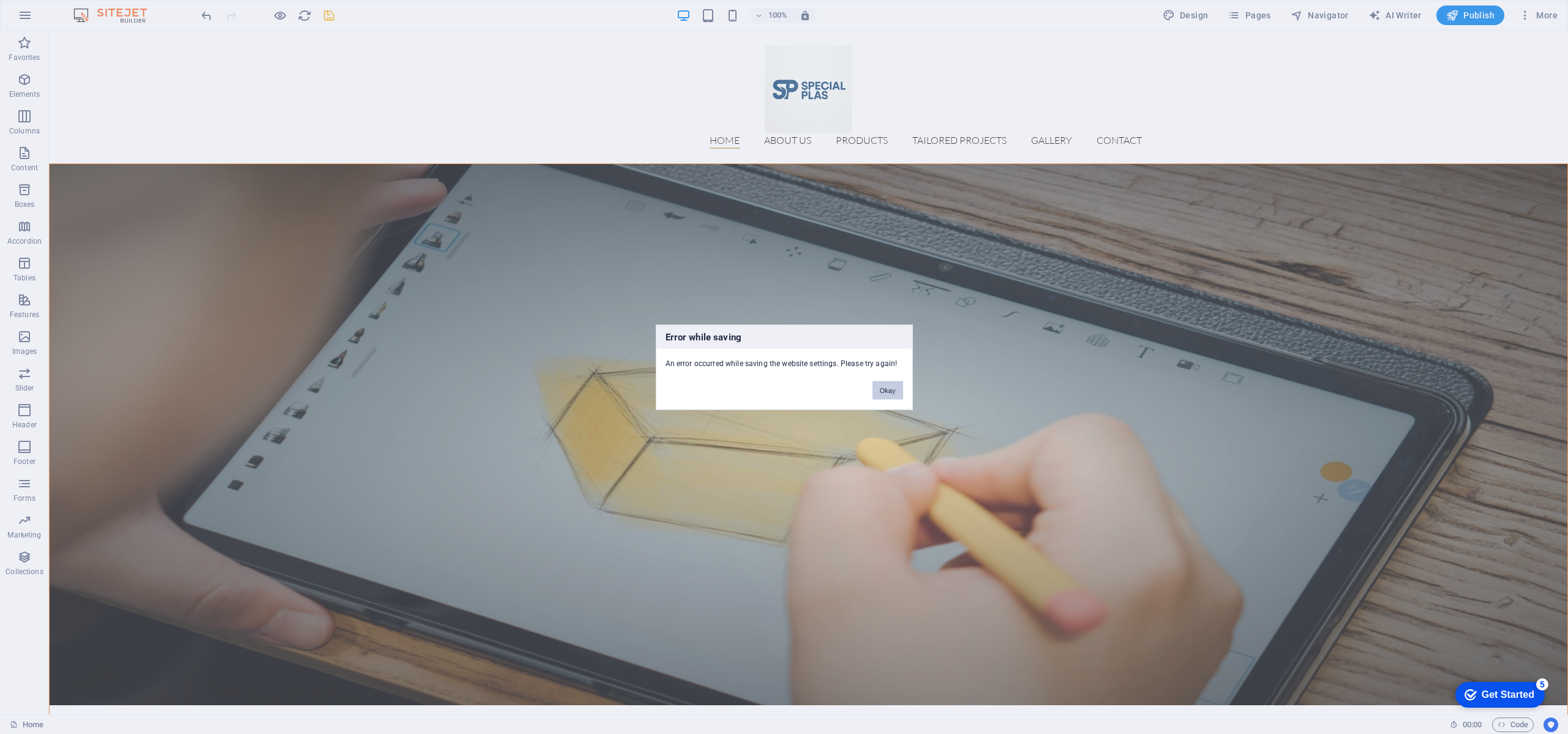
drag, startPoint x: 886, startPoint y: 396, endPoint x: 535, endPoint y: 188, distance: 408.0
click at [886, 396] on button "Okay" at bounding box center [888, 390] width 31 height 18
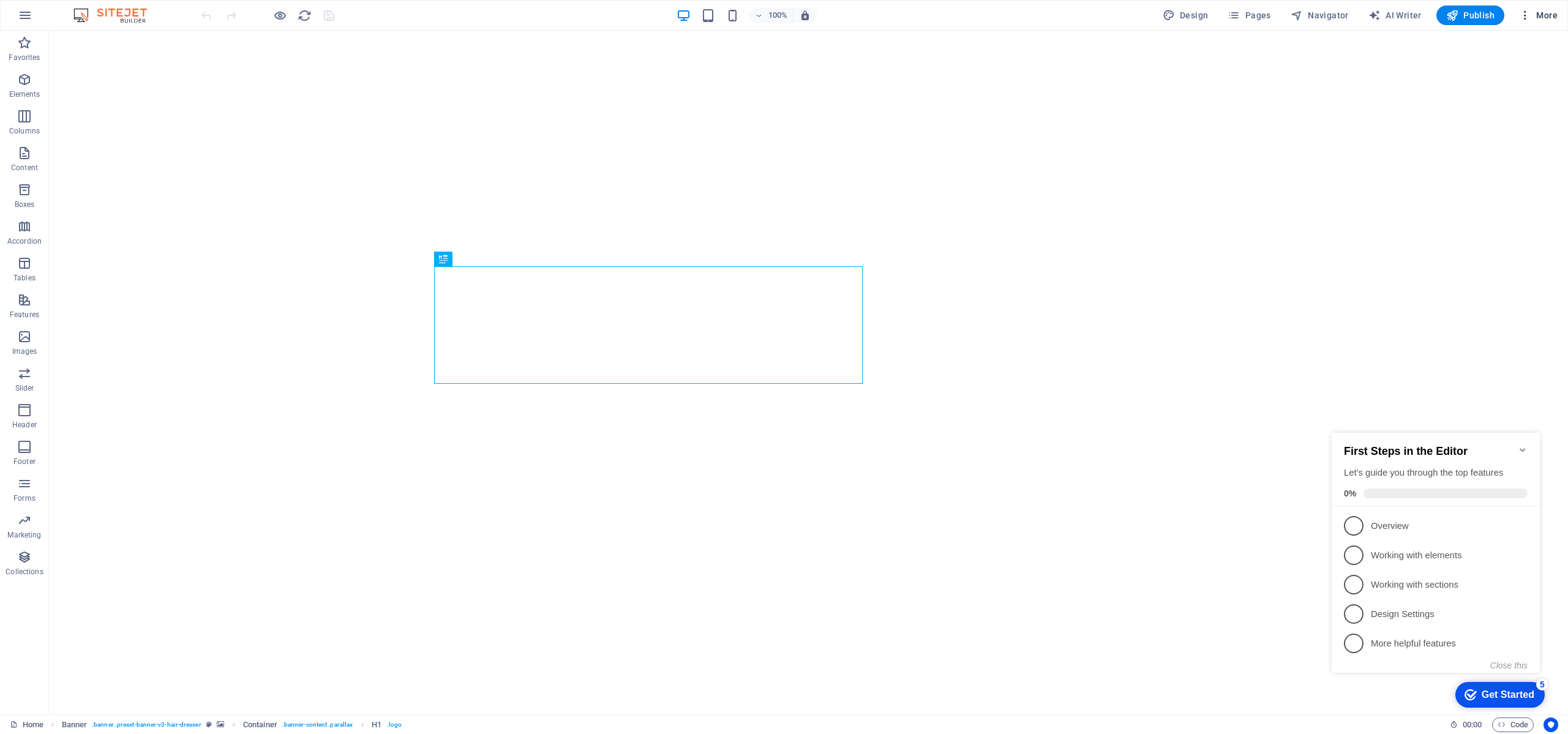
click at [1527, 15] on icon "button" at bounding box center [1525, 15] width 12 height 12
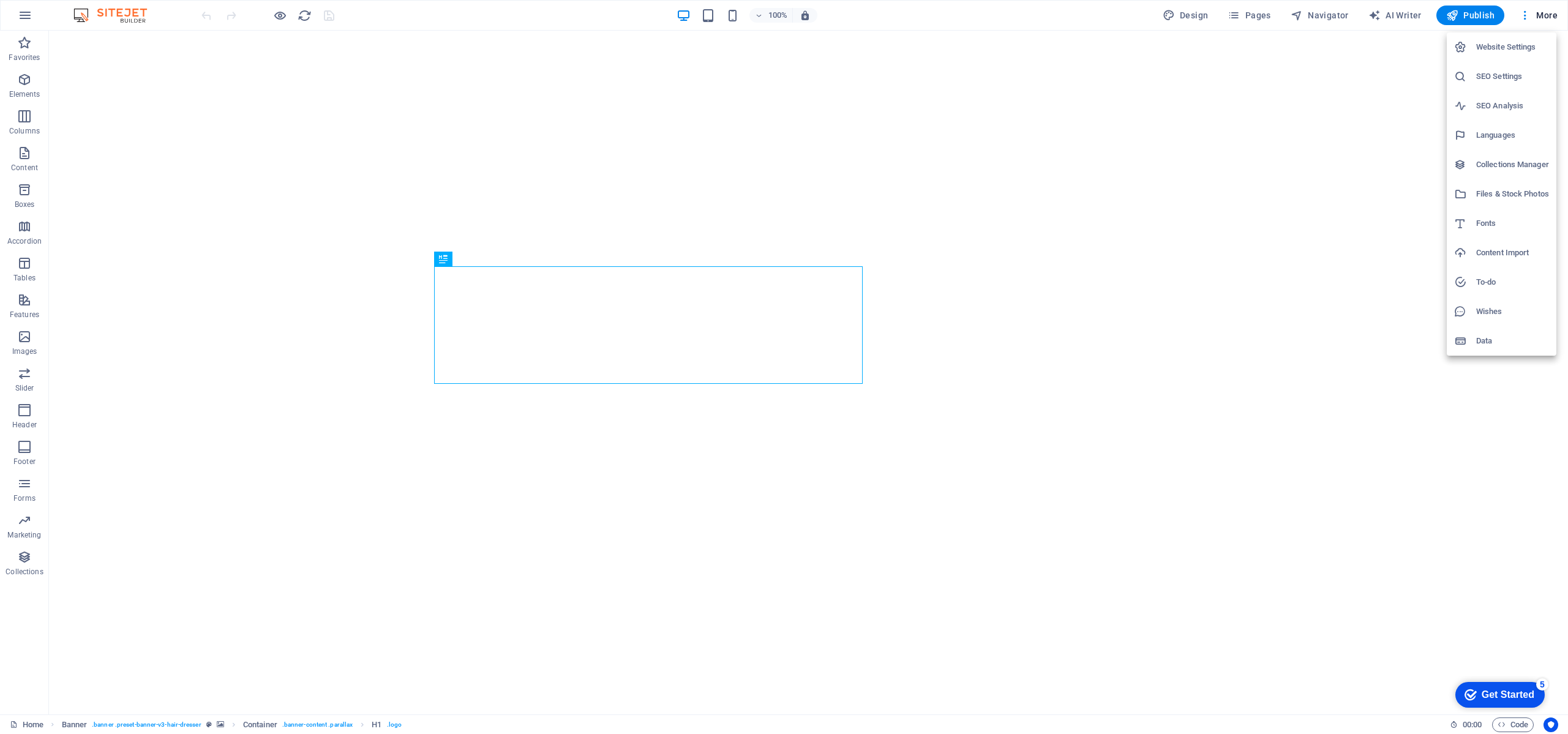
click at [1509, 40] on h6 "Website Settings" at bounding box center [1513, 47] width 73 height 14
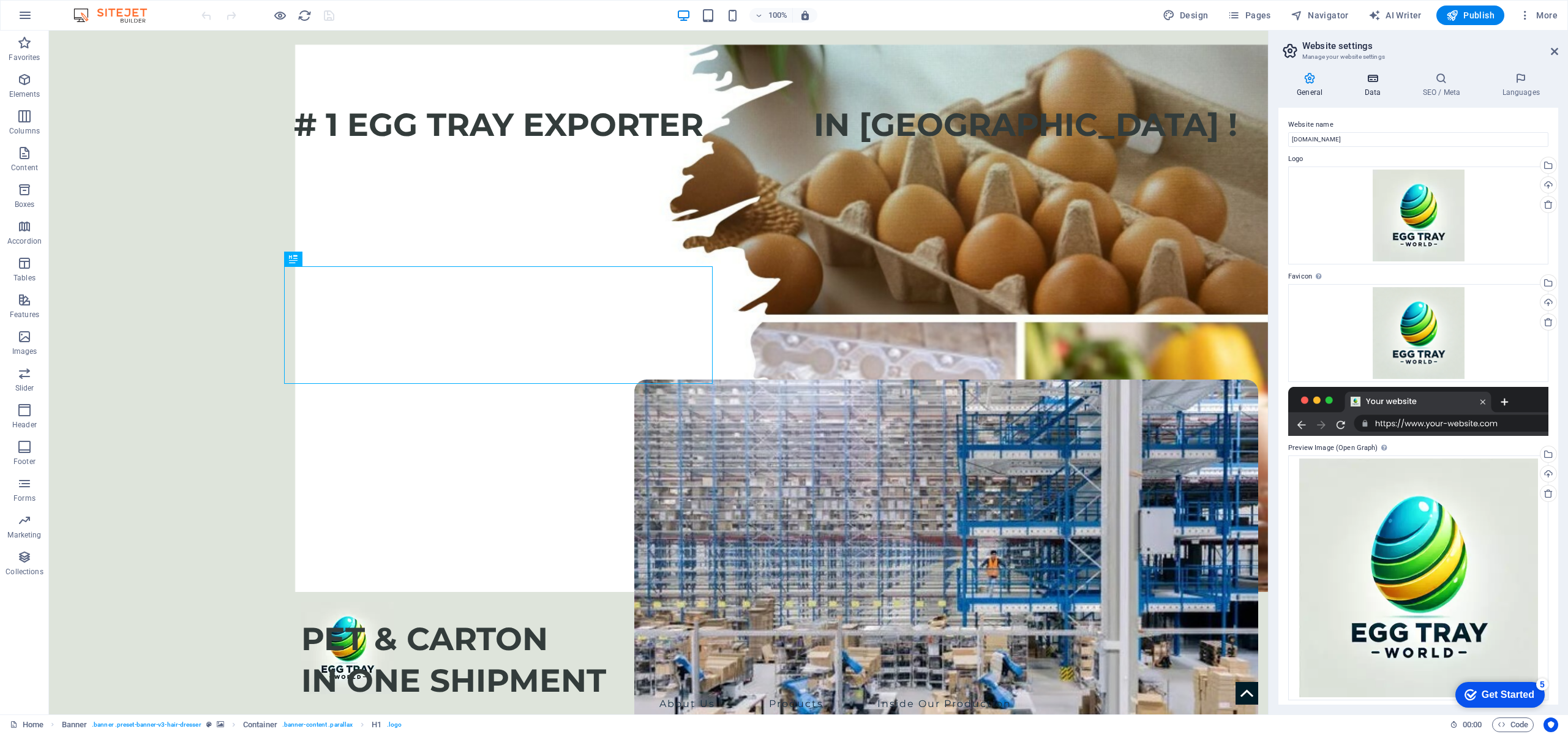
click at [1356, 76] on icon at bounding box center [1372, 78] width 53 height 12
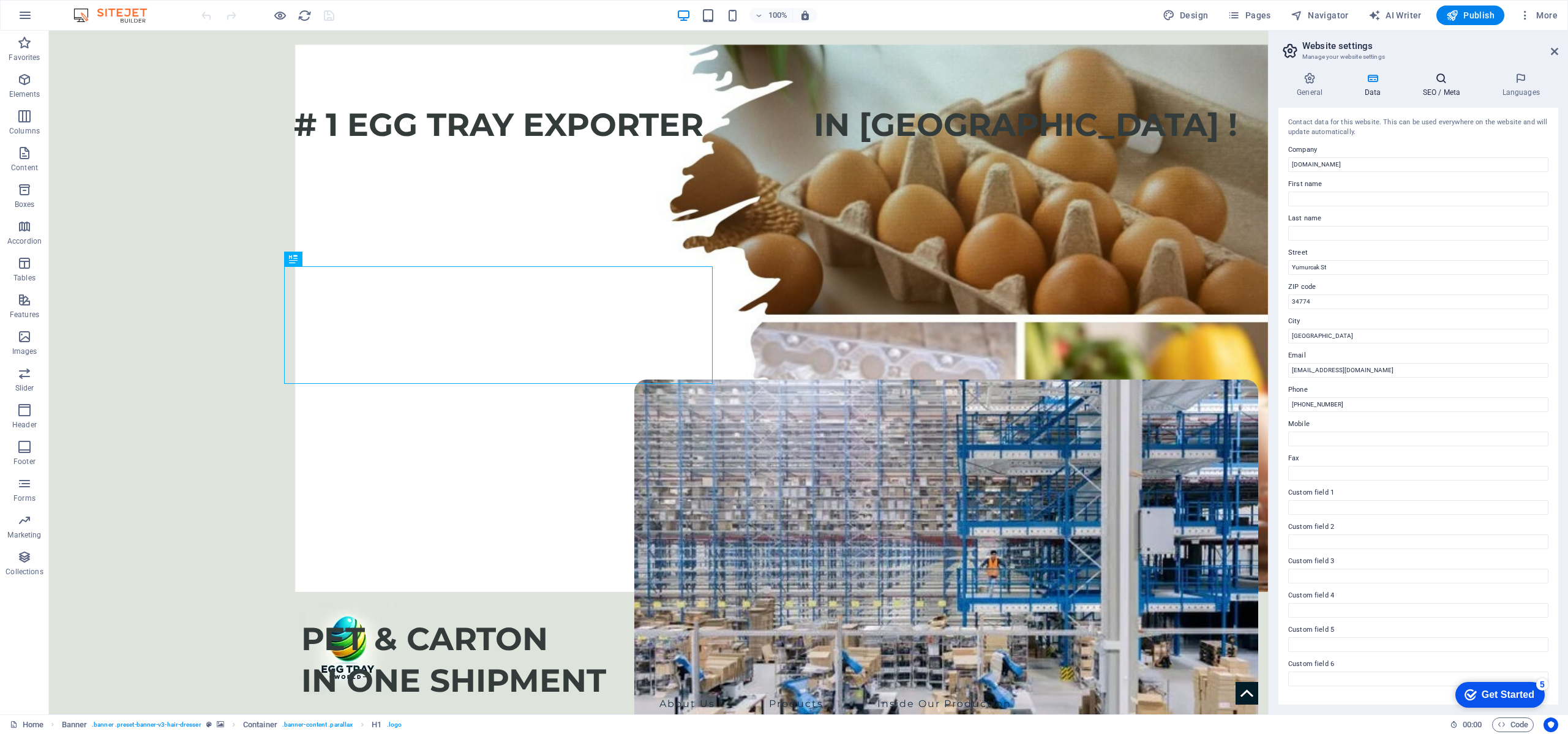
click at [1434, 85] on h4 "SEO / Meta" at bounding box center [1444, 85] width 80 height 26
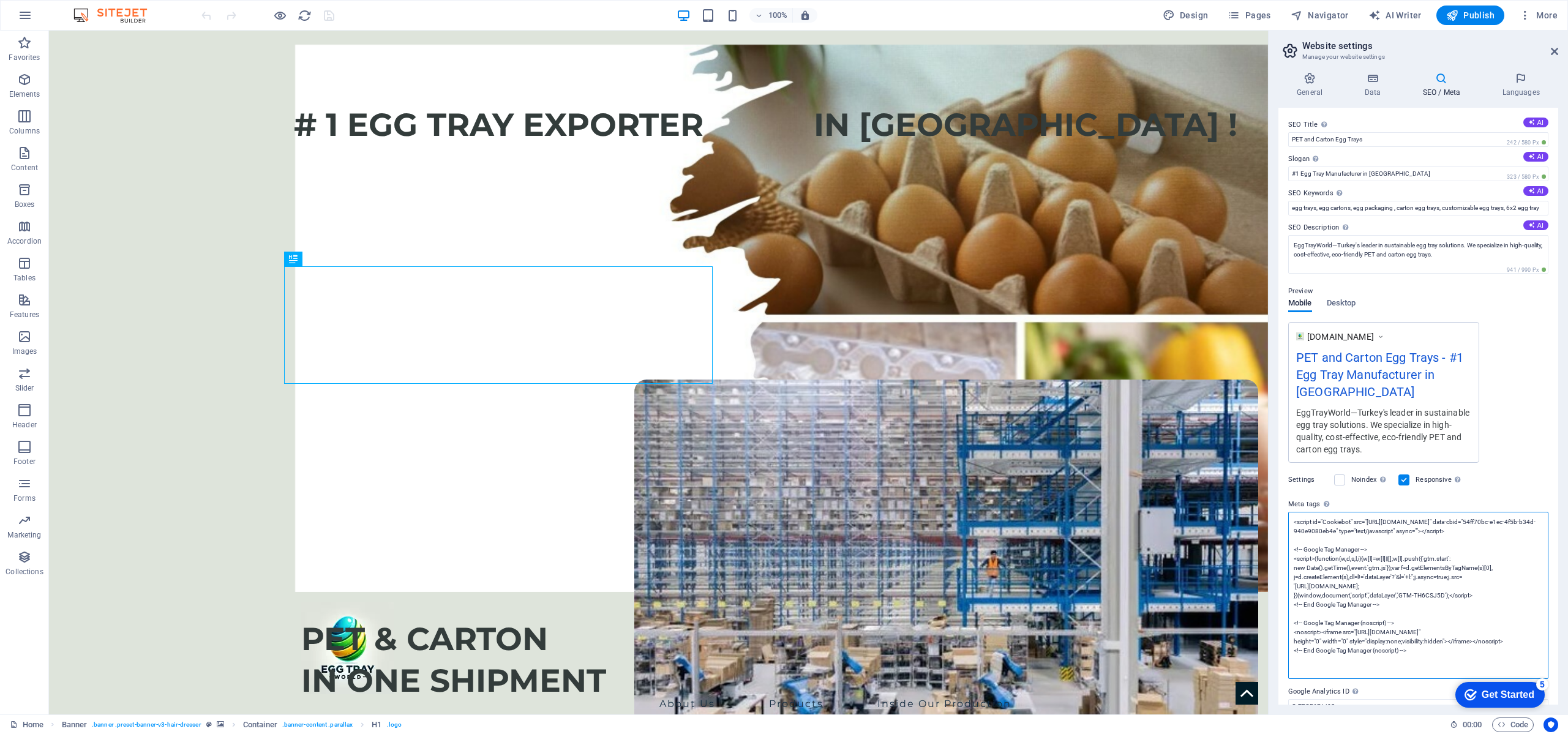
click at [1545, 523] on textarea "<script id="Cookiebot" src="https://consent.cookiebot.com/uc.js" data-cbid="54f…" at bounding box center [1418, 596] width 260 height 167
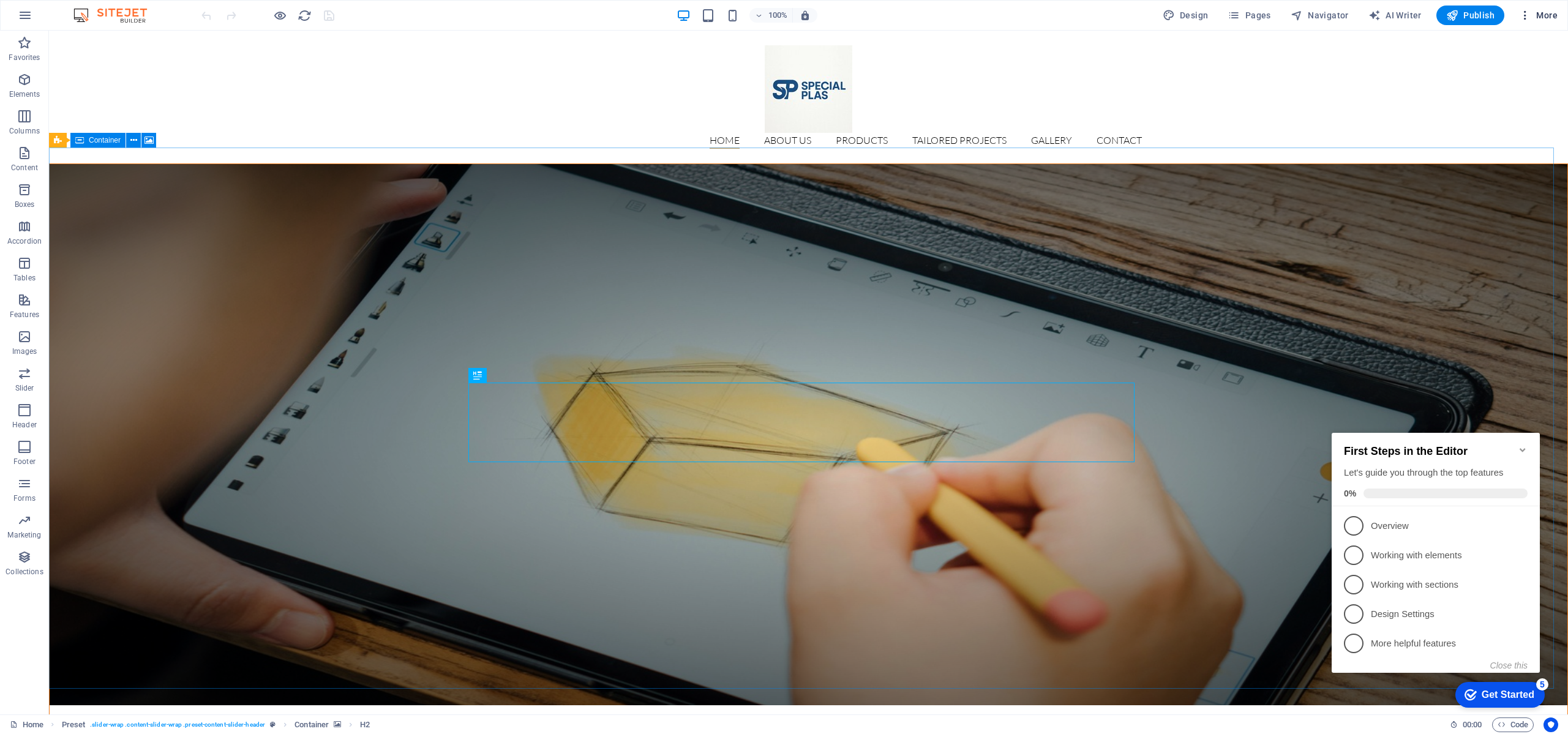
click at [1542, 13] on span "More" at bounding box center [1538, 15] width 38 height 12
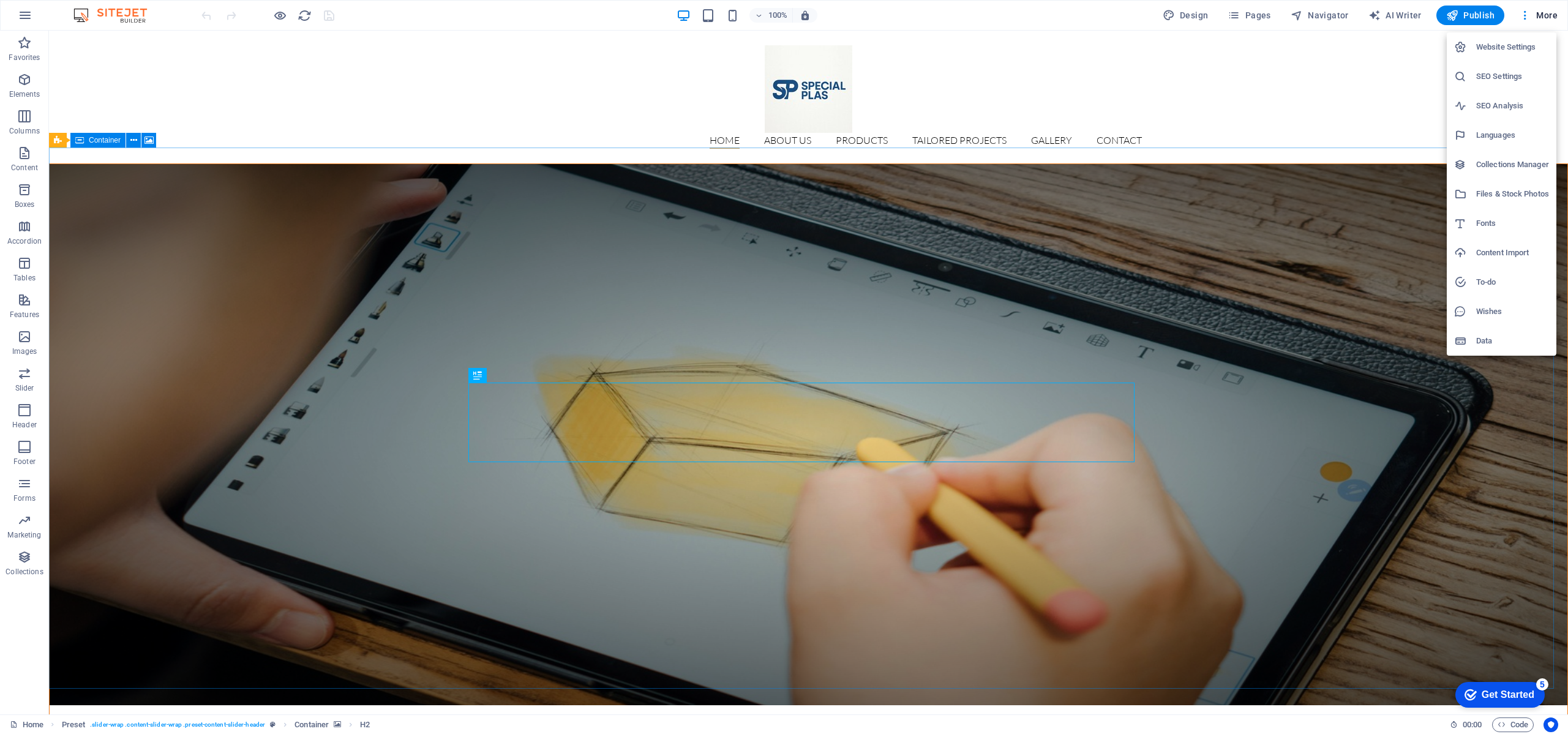
click at [1490, 53] on h6 "Website Settings" at bounding box center [1513, 47] width 73 height 14
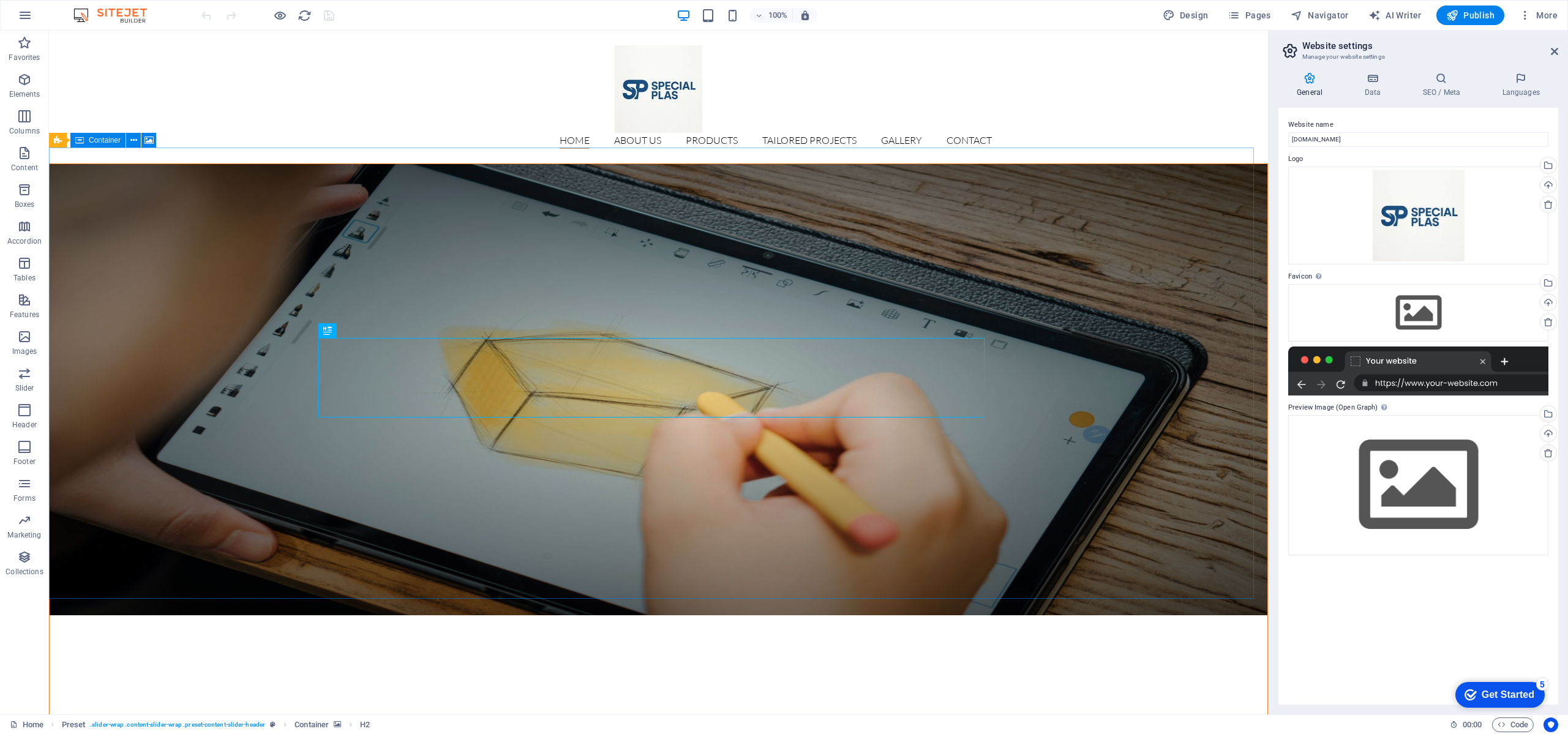
click at [1556, 45] on h2 "Website settings" at bounding box center [1430, 46] width 256 height 11
drag, startPoint x: 1545, startPoint y: 25, endPoint x: 1538, endPoint y: 13, distance: 13.9
click at [1542, 21] on div "100% Design Pages Navigator AI Writer Publish More" at bounding box center [784, 15] width 1567 height 30
click at [1538, 13] on span "More" at bounding box center [1538, 15] width 38 height 12
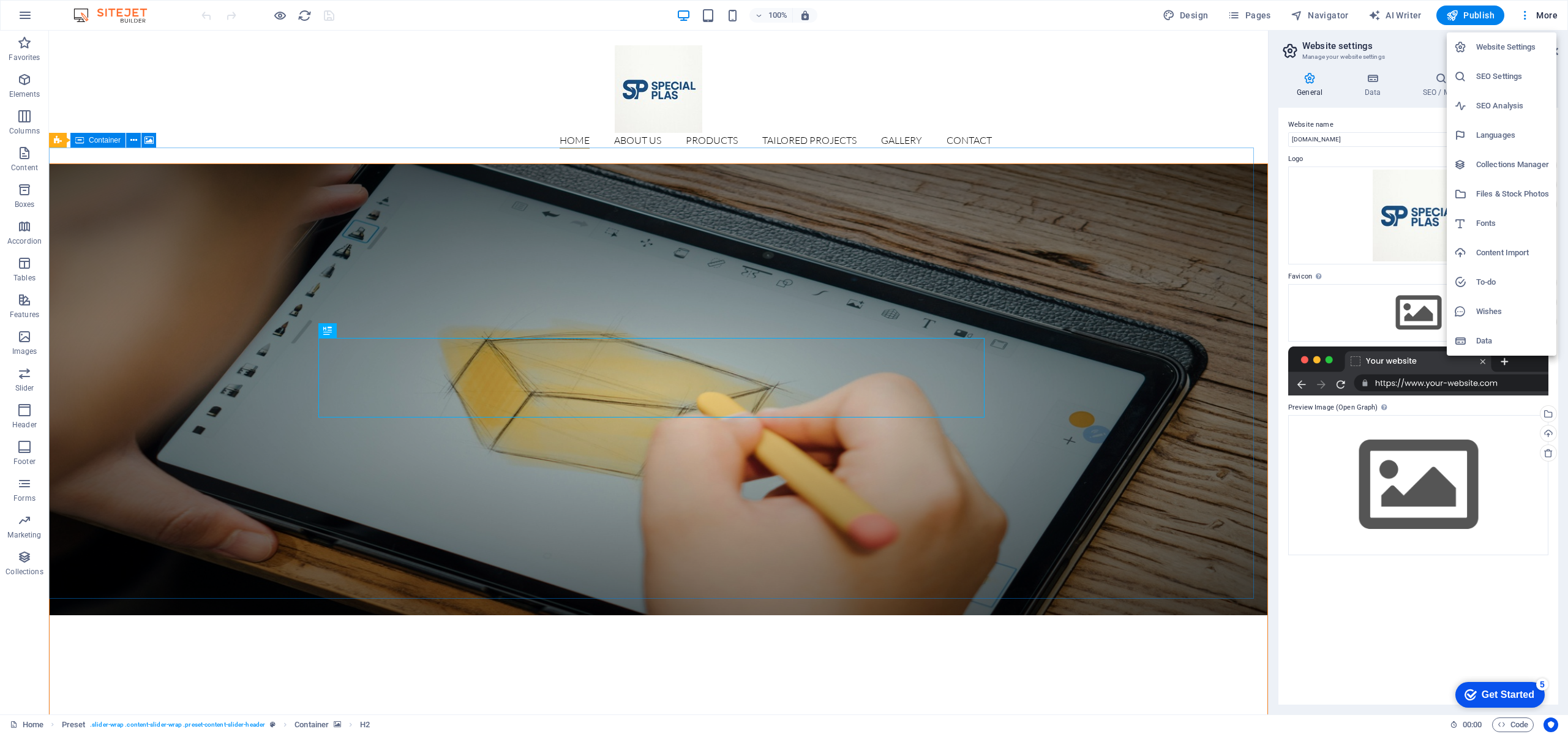
click at [1503, 80] on h6 "SEO Settings" at bounding box center [1513, 76] width 73 height 14
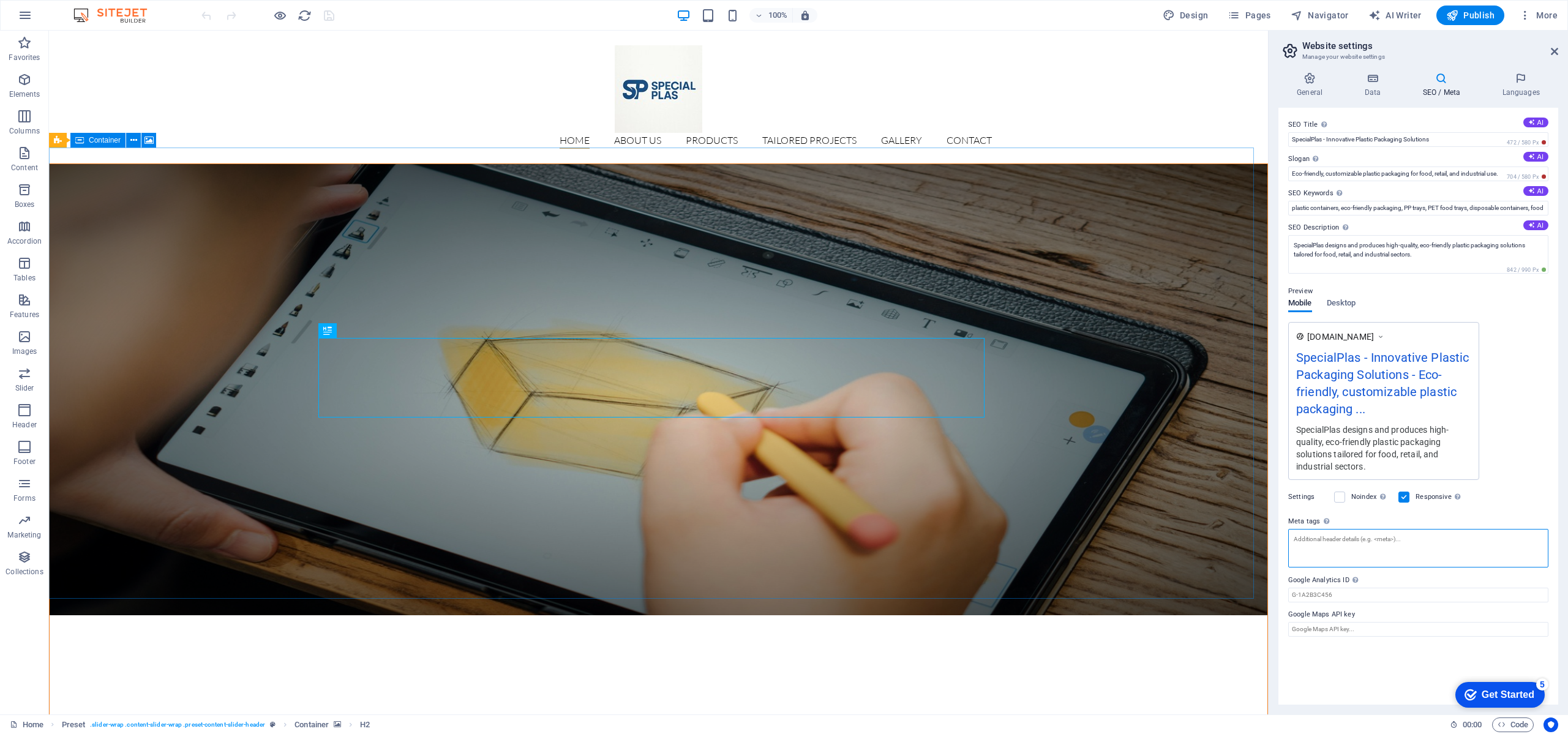
click at [1437, 538] on textarea "Meta tags Enter HTML code here that will be placed inside the tags of your webs…" at bounding box center [1418, 548] width 260 height 38
paste textarea "<!-- Google tag (gtag.js) --> <script async src="[URL][DOMAIN_NAME]"></script> …"
type textarea "<!-- Google tag (gtag.js) --> <script async="" src="[URL][DOMAIN_NAME]"></scrip…"
click at [330, 16] on body "[DOMAIN_NAME] Home Favorites Elements Columns Content Boxes Accordion Tables Fe…" at bounding box center [784, 367] width 1568 height 734
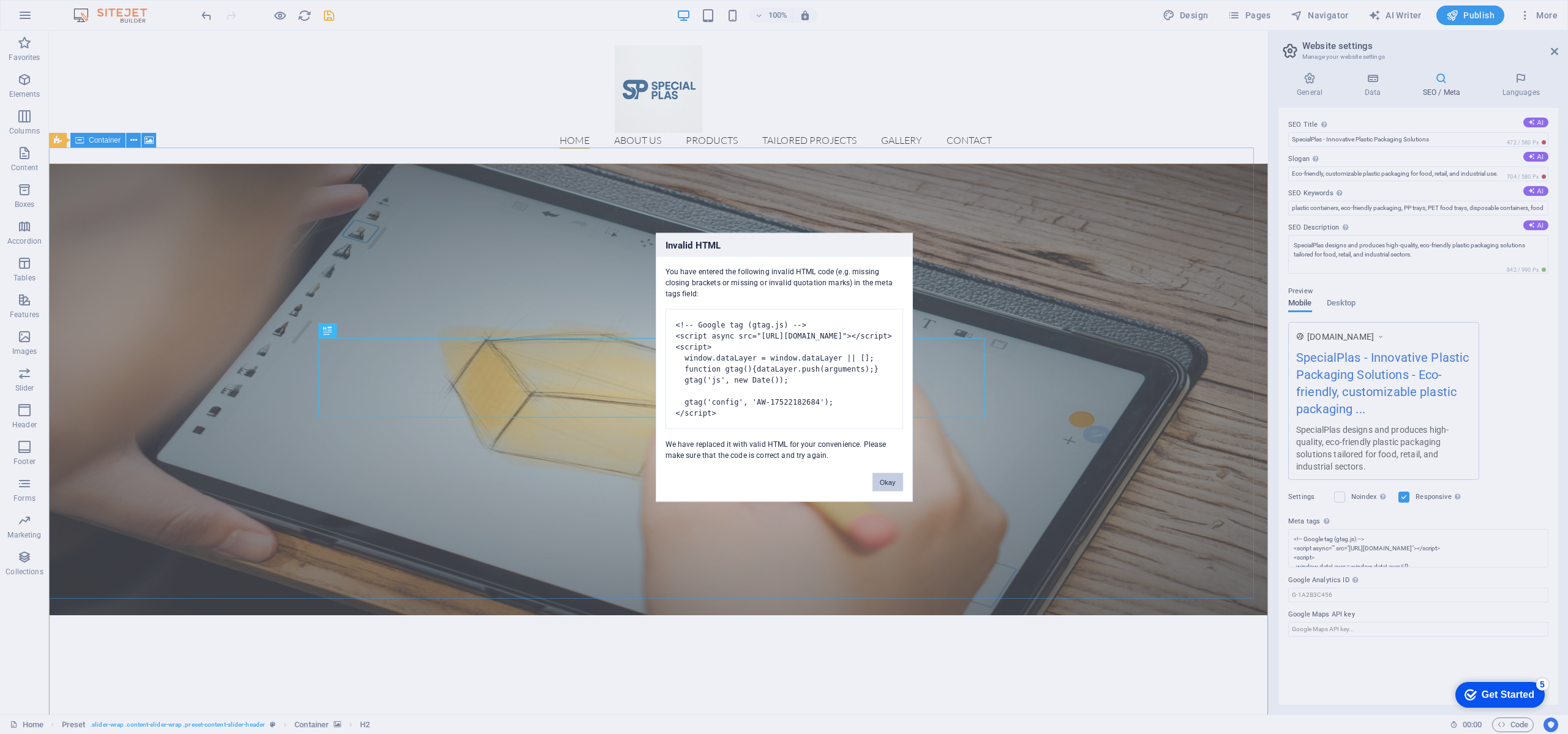
click at [893, 491] on button "Okay" at bounding box center [888, 481] width 31 height 18
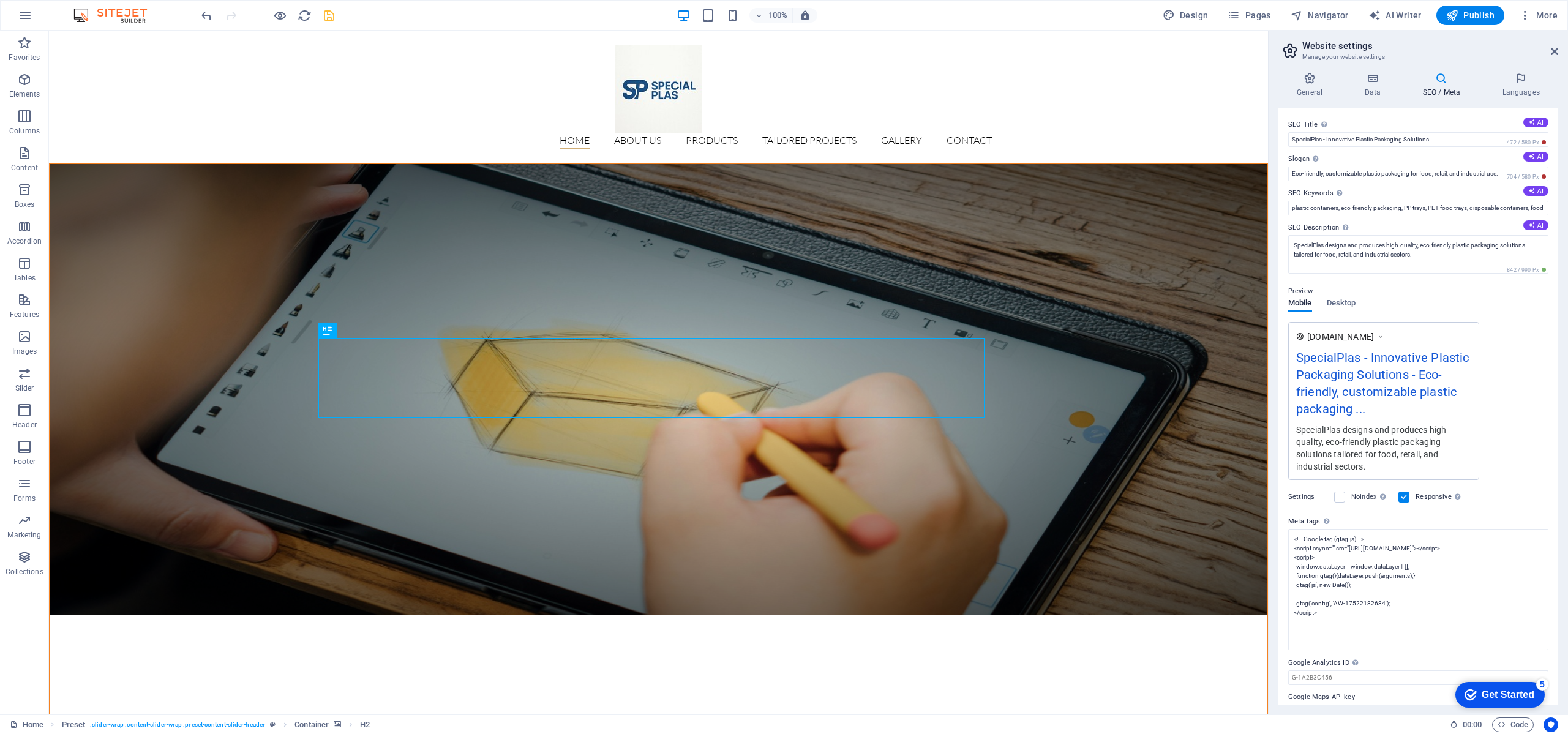
click at [327, 13] on icon "save" at bounding box center [329, 16] width 14 height 14
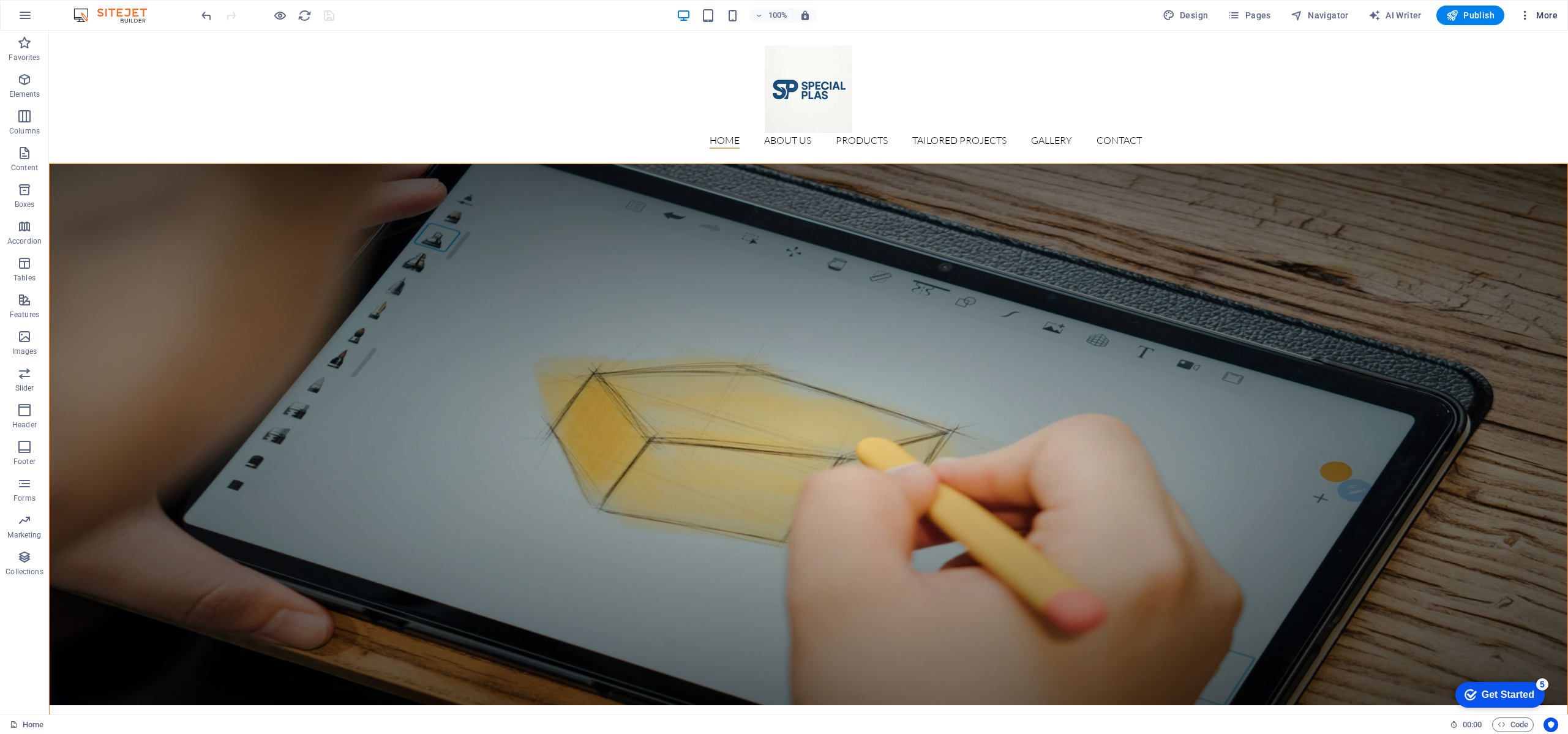
click at [1522, 22] on button "More" at bounding box center [1538, 15] width 48 height 19
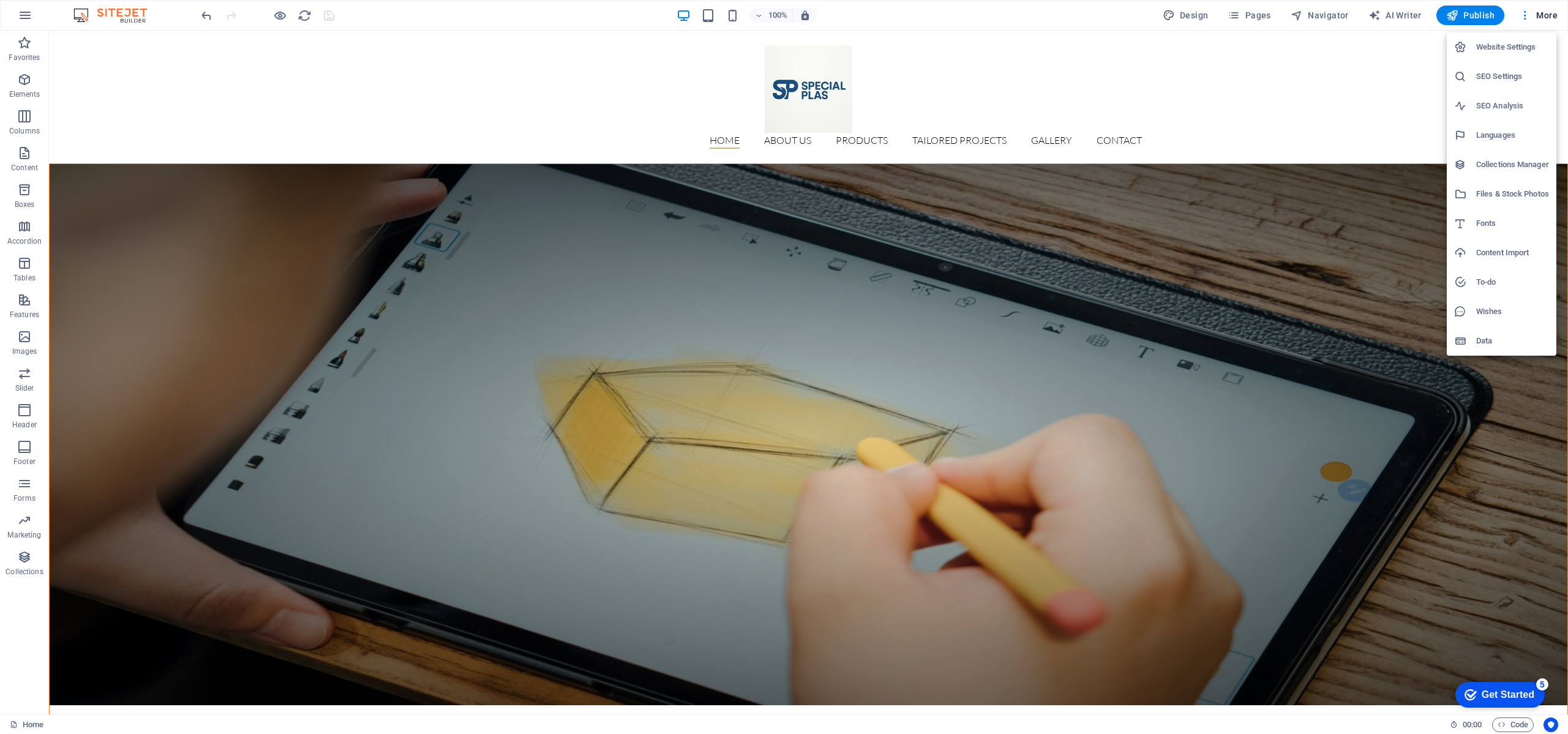
click at [1510, 44] on h6 "Website Settings" at bounding box center [1513, 47] width 73 height 14
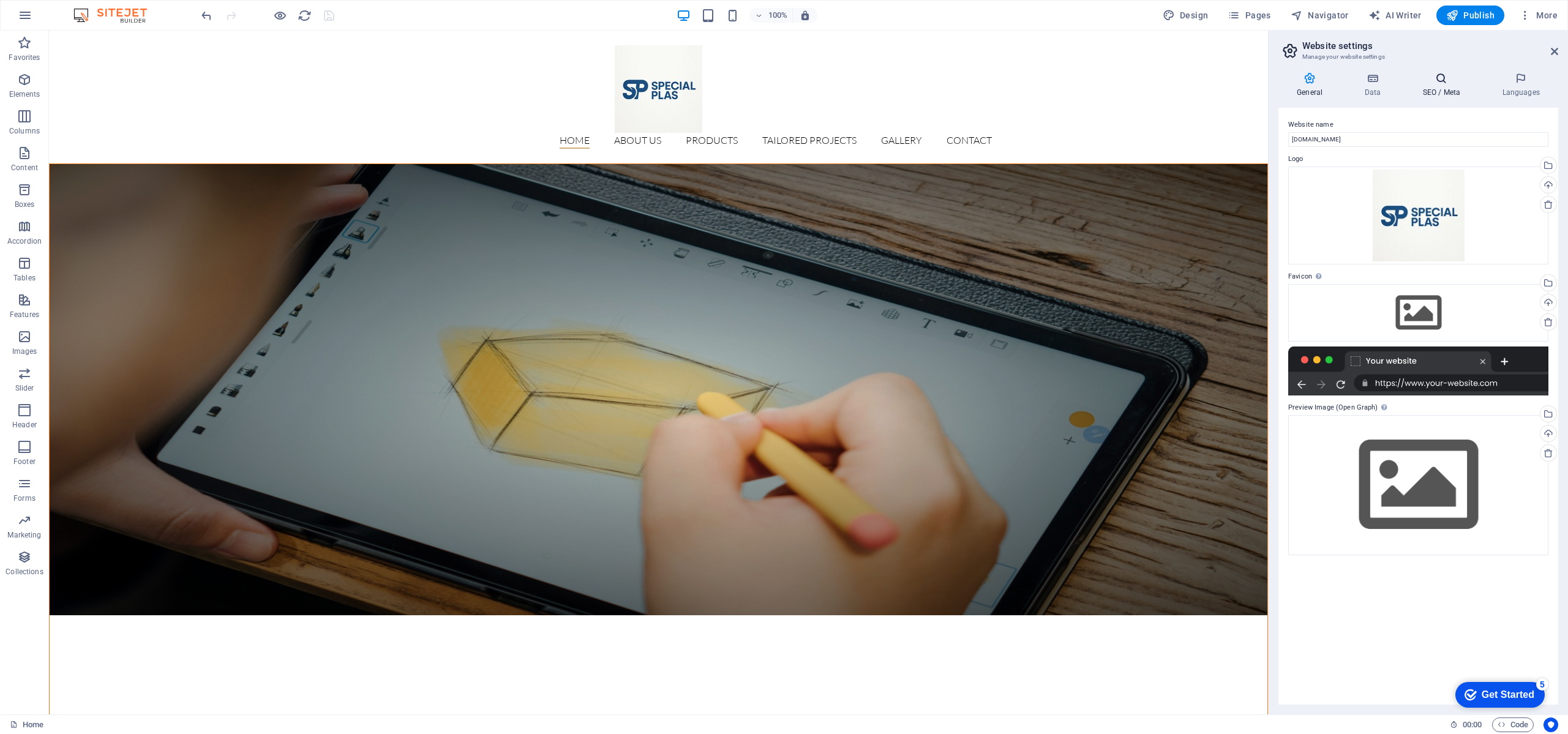
click at [1422, 84] on icon at bounding box center [1441, 78] width 75 height 12
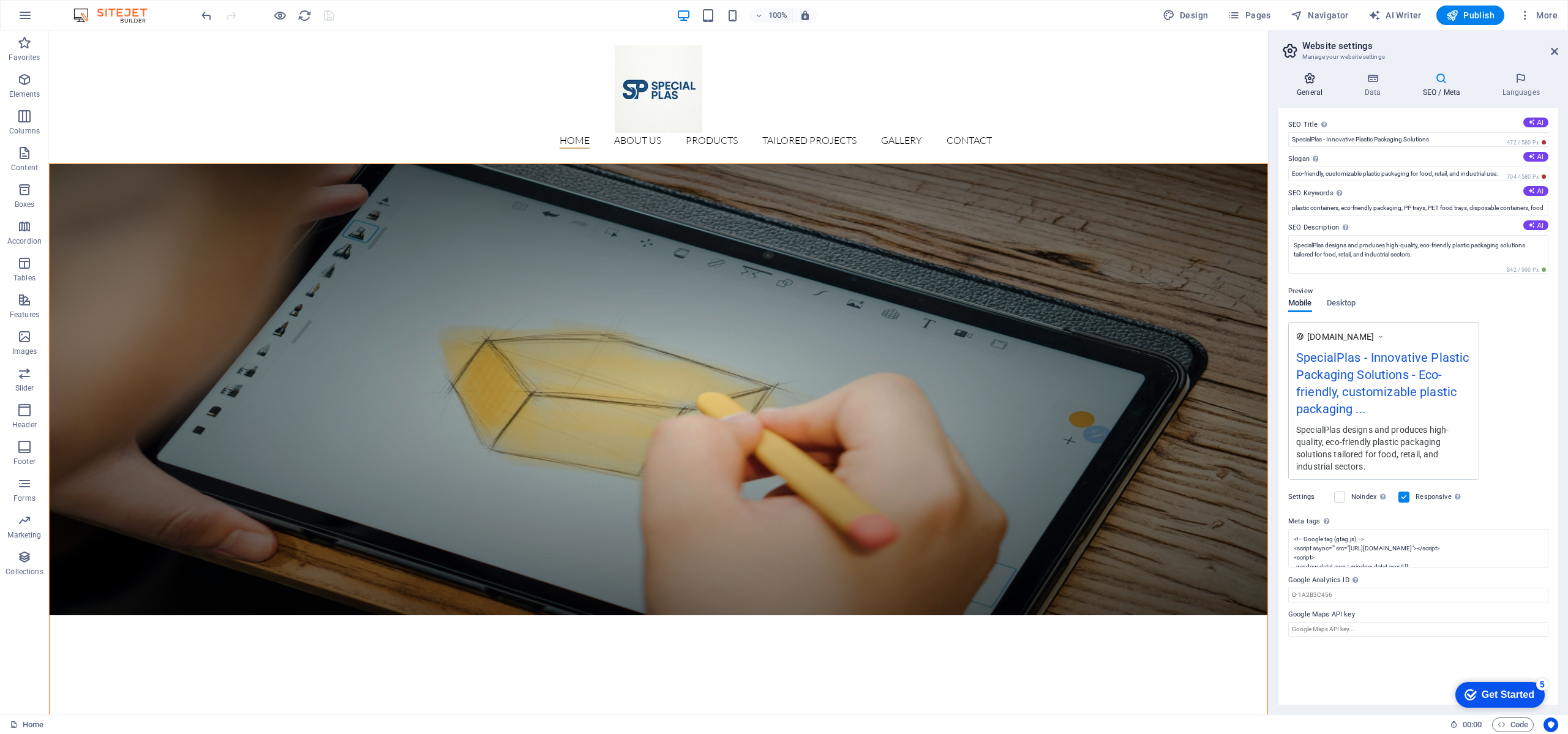
click at [1308, 86] on h4 "General" at bounding box center [1312, 85] width 67 height 26
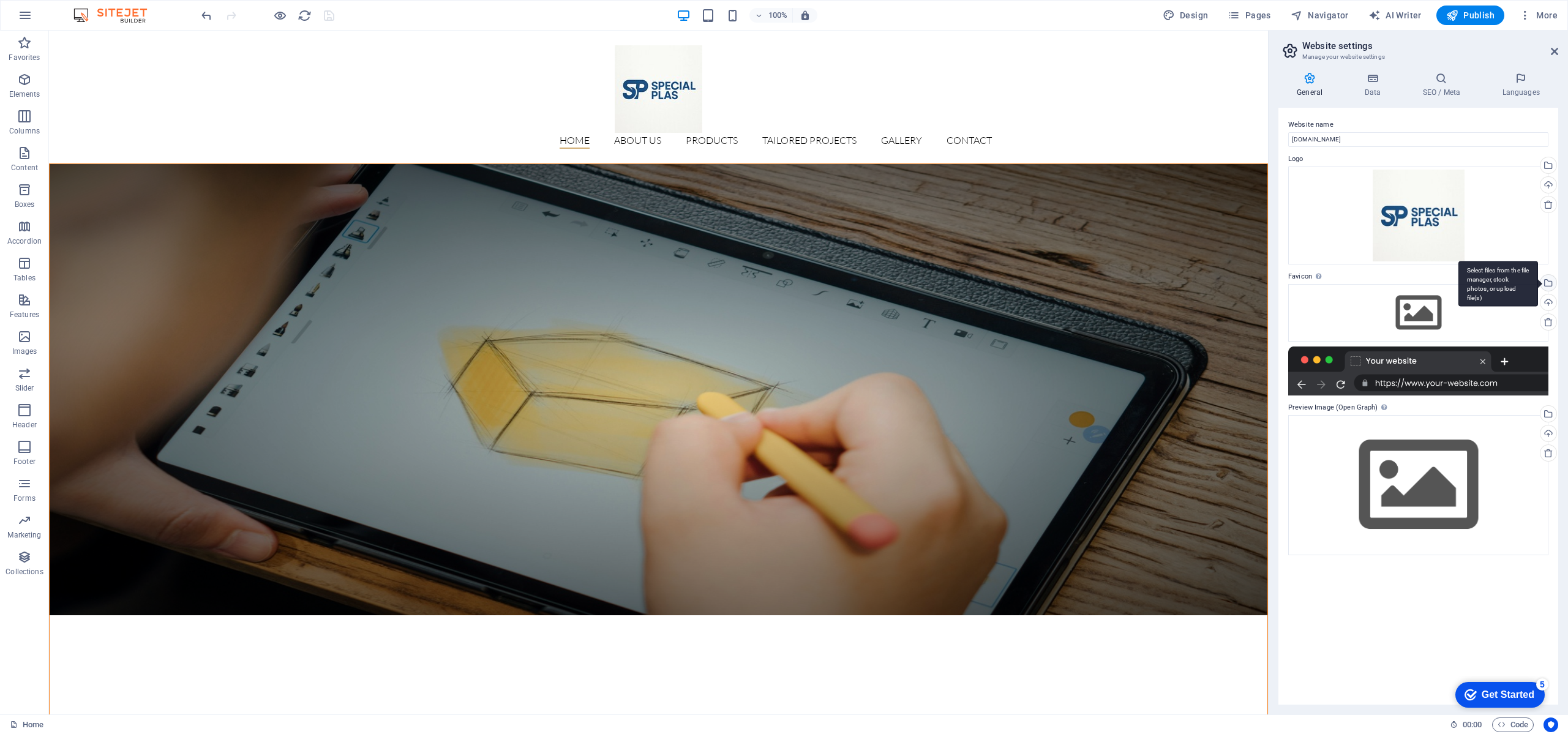
click at [1549, 275] on div "Select files from the file manager, stock photos, or upload file(s)" at bounding box center [1547, 284] width 18 height 18
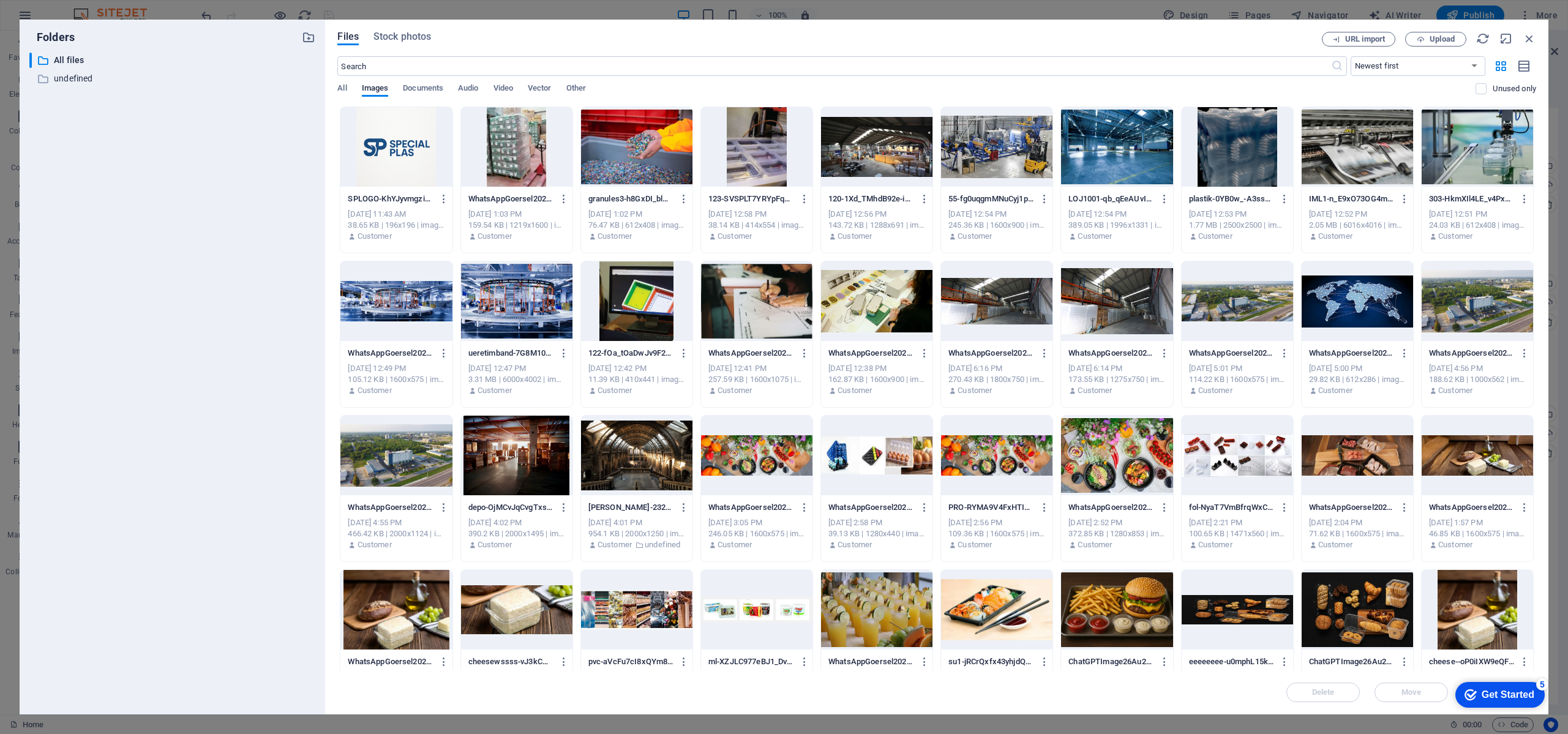
click at [400, 136] on div at bounding box center [396, 147] width 111 height 80
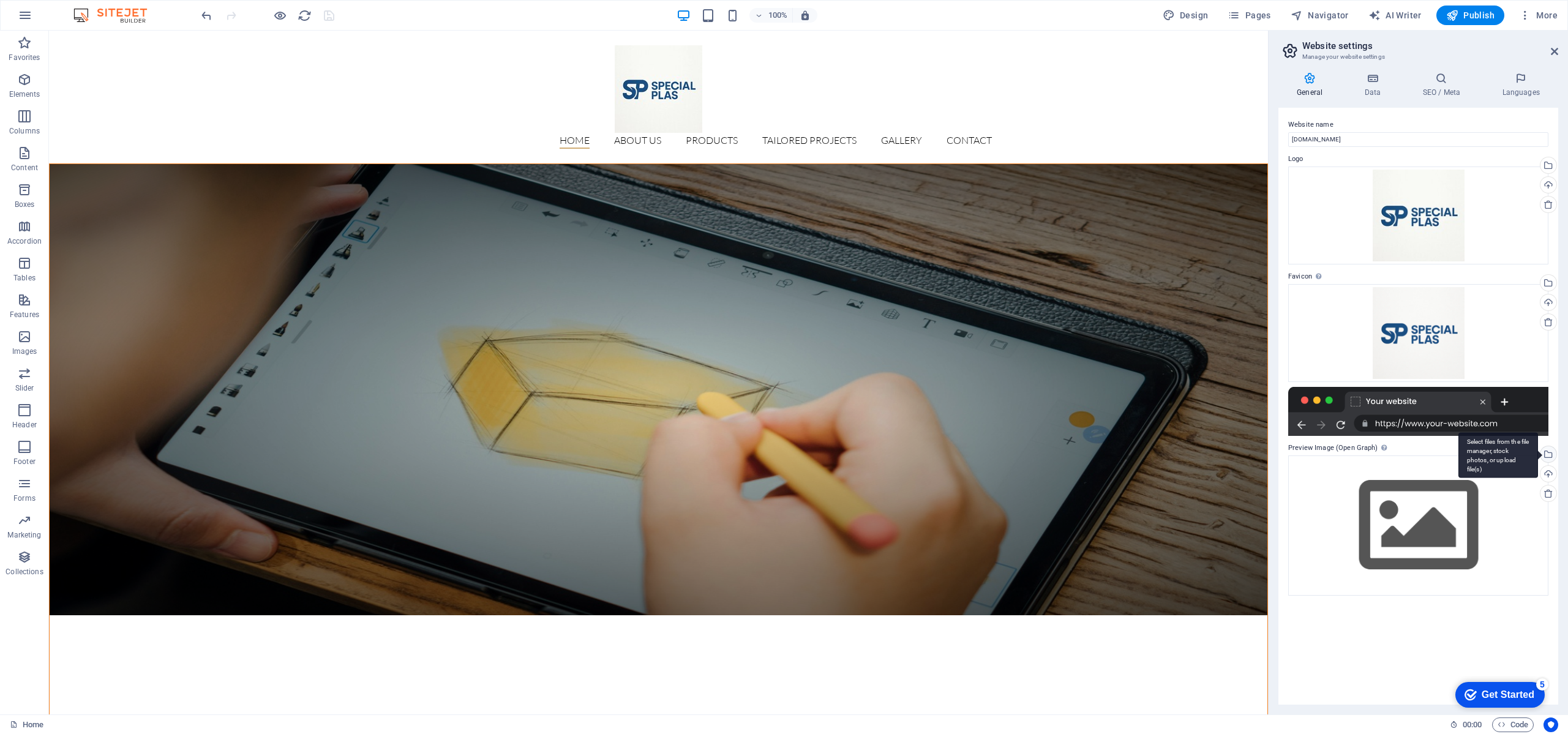
click at [1538, 454] on div "Select files from the file manager, stock photos, or upload file(s)" at bounding box center [1498, 455] width 80 height 46
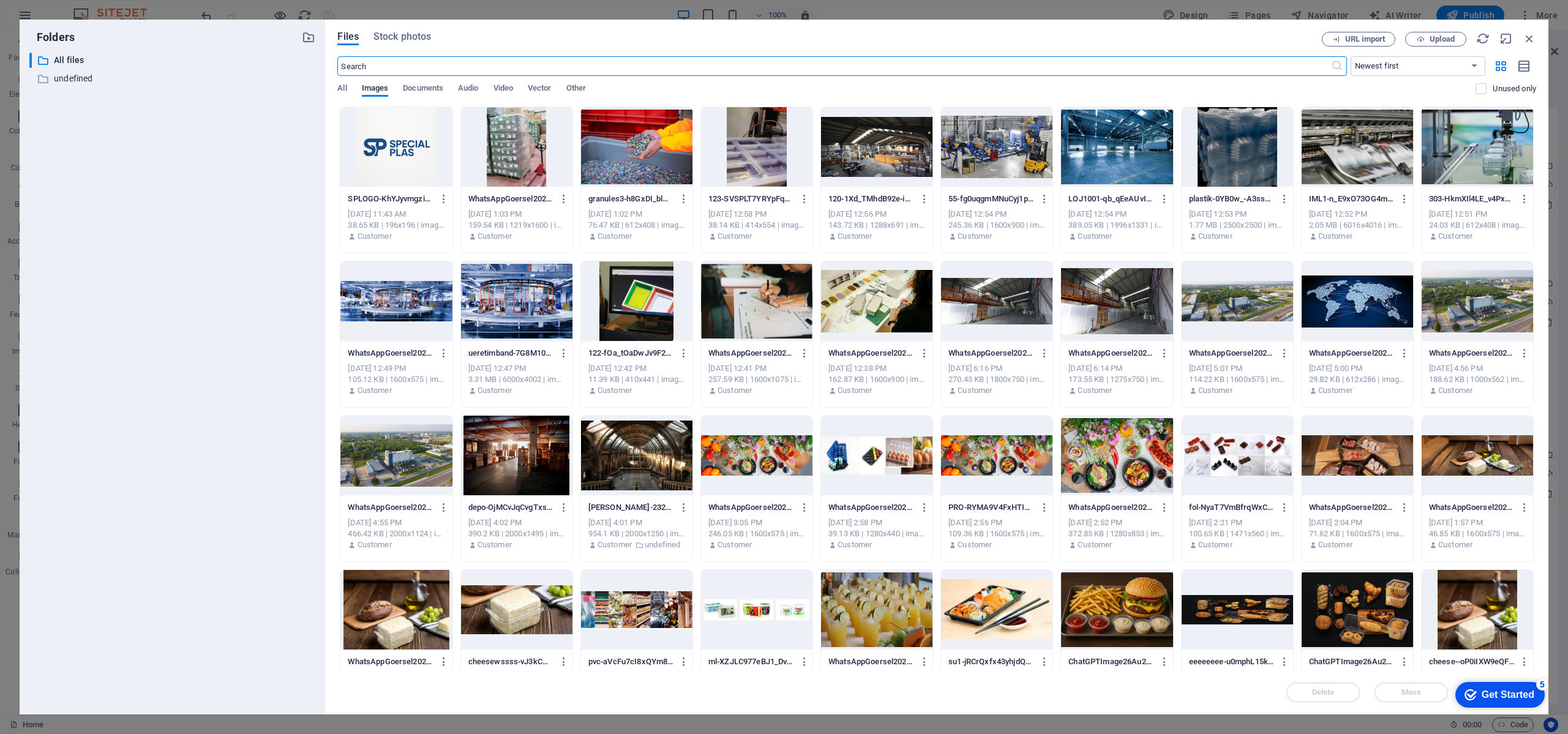
click at [396, 116] on div at bounding box center [396, 147] width 111 height 80
click at [403, 135] on div "1" at bounding box center [396, 147] width 111 height 80
click at [403, 134] on div at bounding box center [396, 147] width 111 height 80
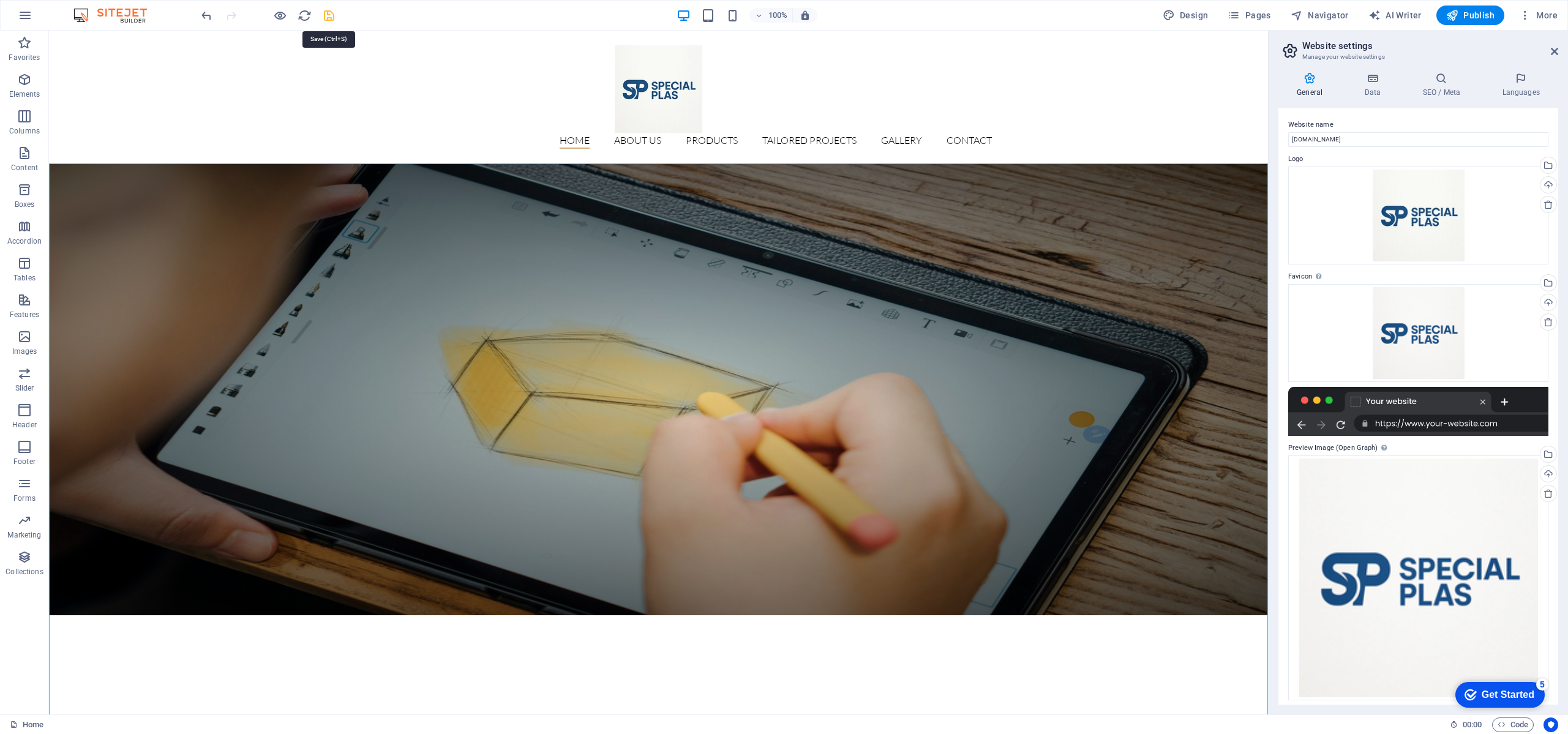
click at [332, 14] on icon "save" at bounding box center [329, 16] width 14 height 14
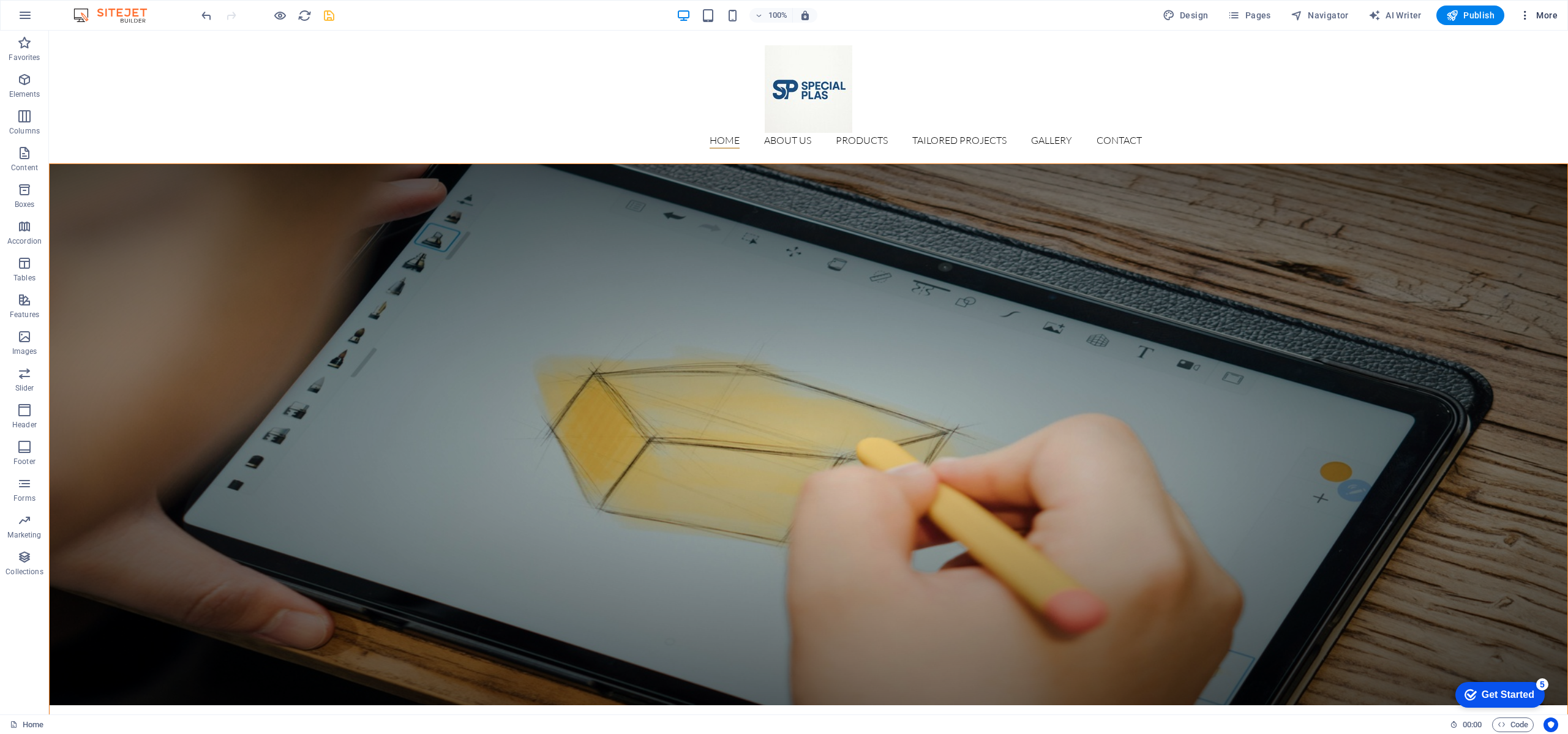
click at [1529, 10] on icon "button" at bounding box center [1525, 15] width 12 height 12
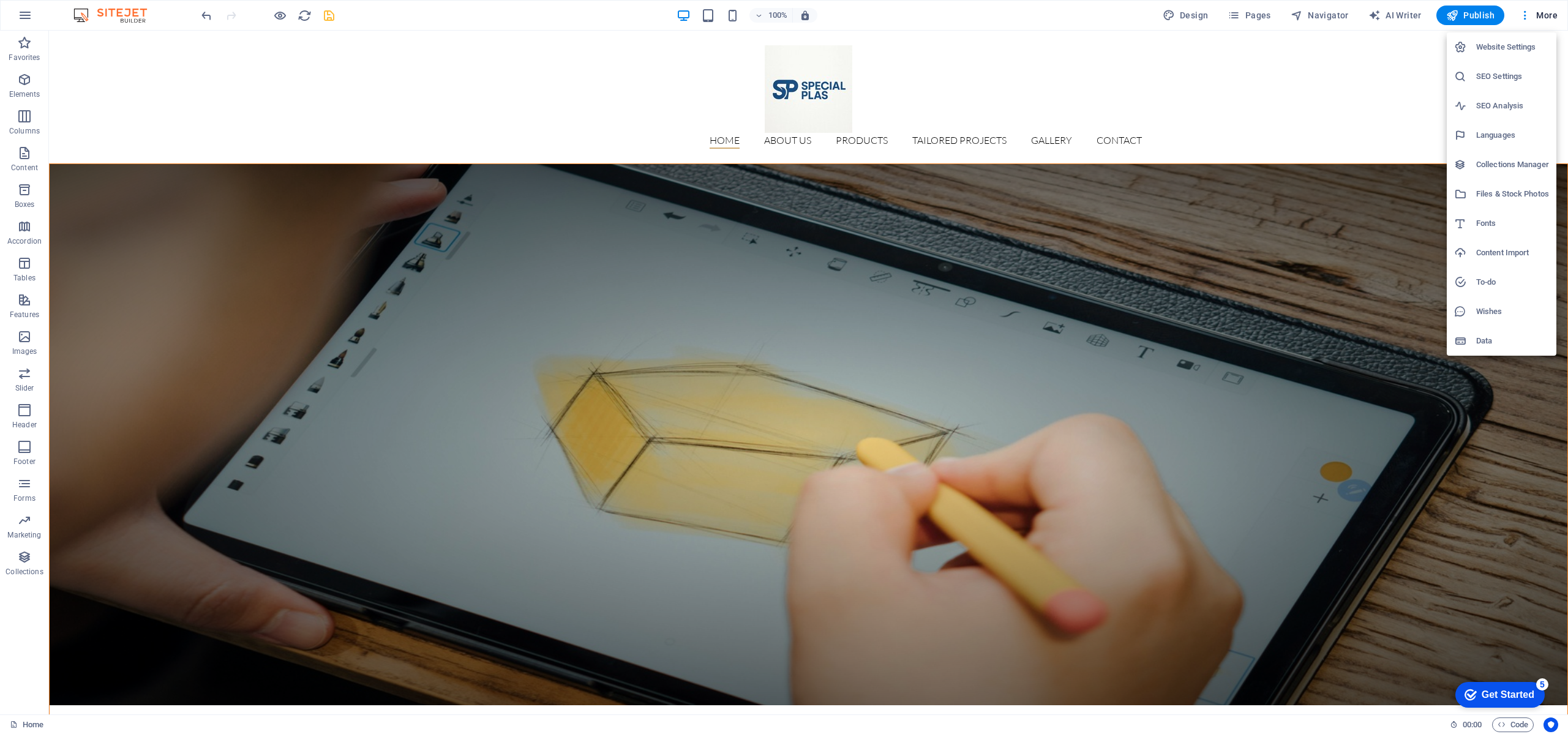
click at [1500, 84] on li "SEO Settings" at bounding box center [1501, 76] width 109 height 30
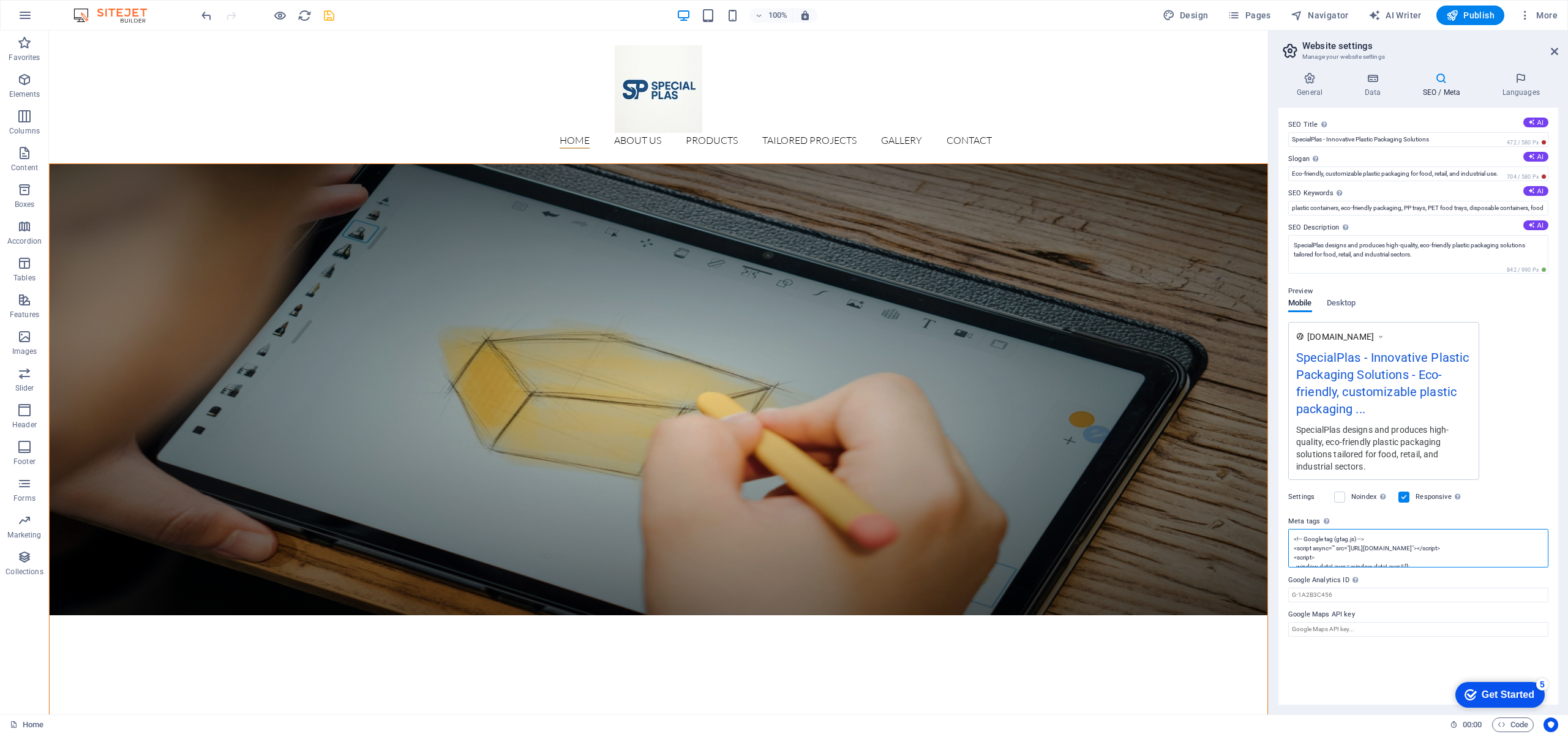
click at [1364, 559] on textarea "<!-- Google tag (gtag.js) --> <script async="" src="[URL][DOMAIN_NAME]"></scrip…" at bounding box center [1418, 548] width 260 height 38
paste textarea "<!-- Google tag (gtag.js) --> <script async src="[URL][DOMAIN_NAME]"></script> …"
type textarea "<!-- Google tag (gtag.js) --> <script async="" src="[URL][DOMAIN_NAME]"></scrip…"
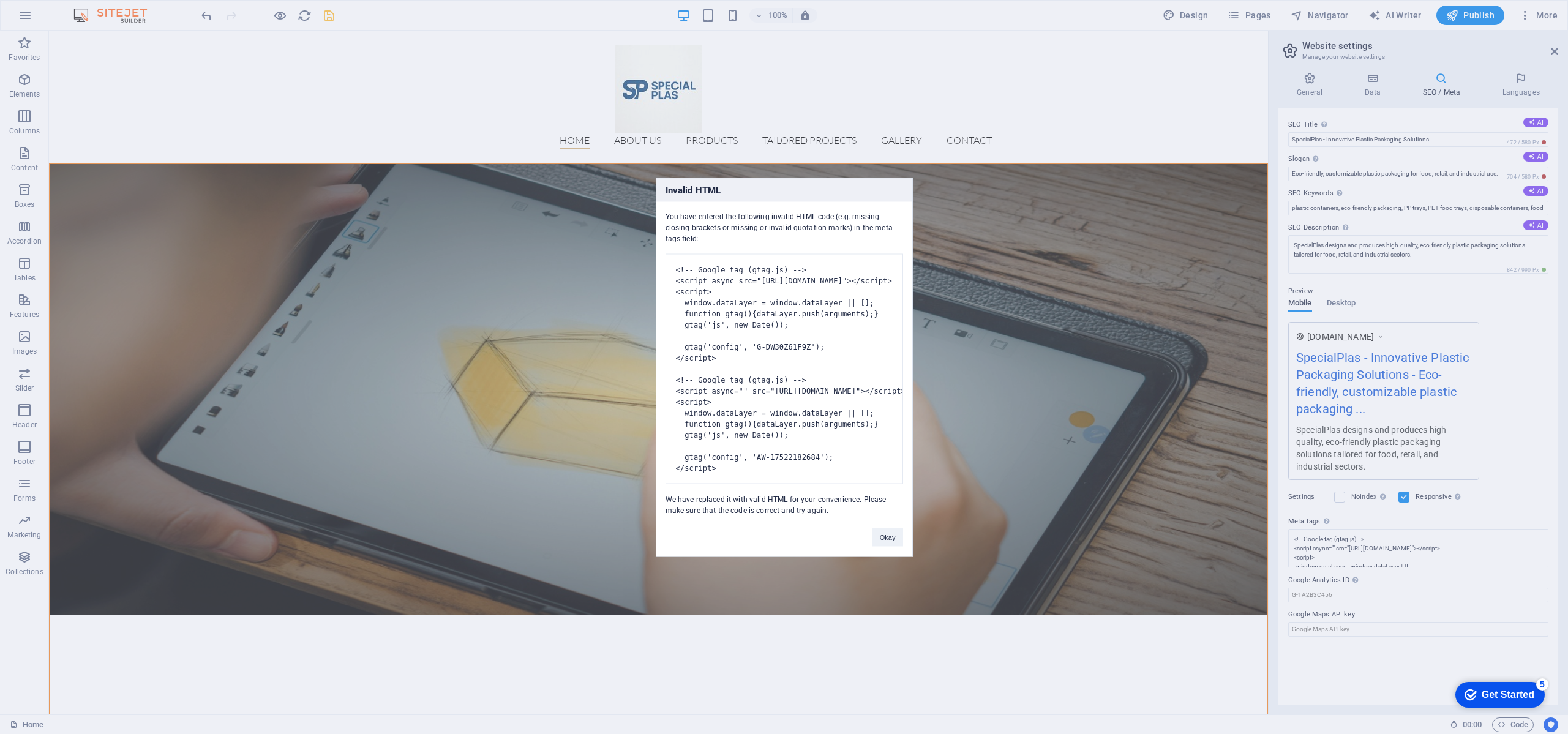
click at [328, 16] on body "[DOMAIN_NAME] Home Favorites Elements Columns Content Boxes Accordion Tables Fe…" at bounding box center [784, 367] width 1568 height 734
click at [894, 546] on button "Okay" at bounding box center [888, 537] width 31 height 18
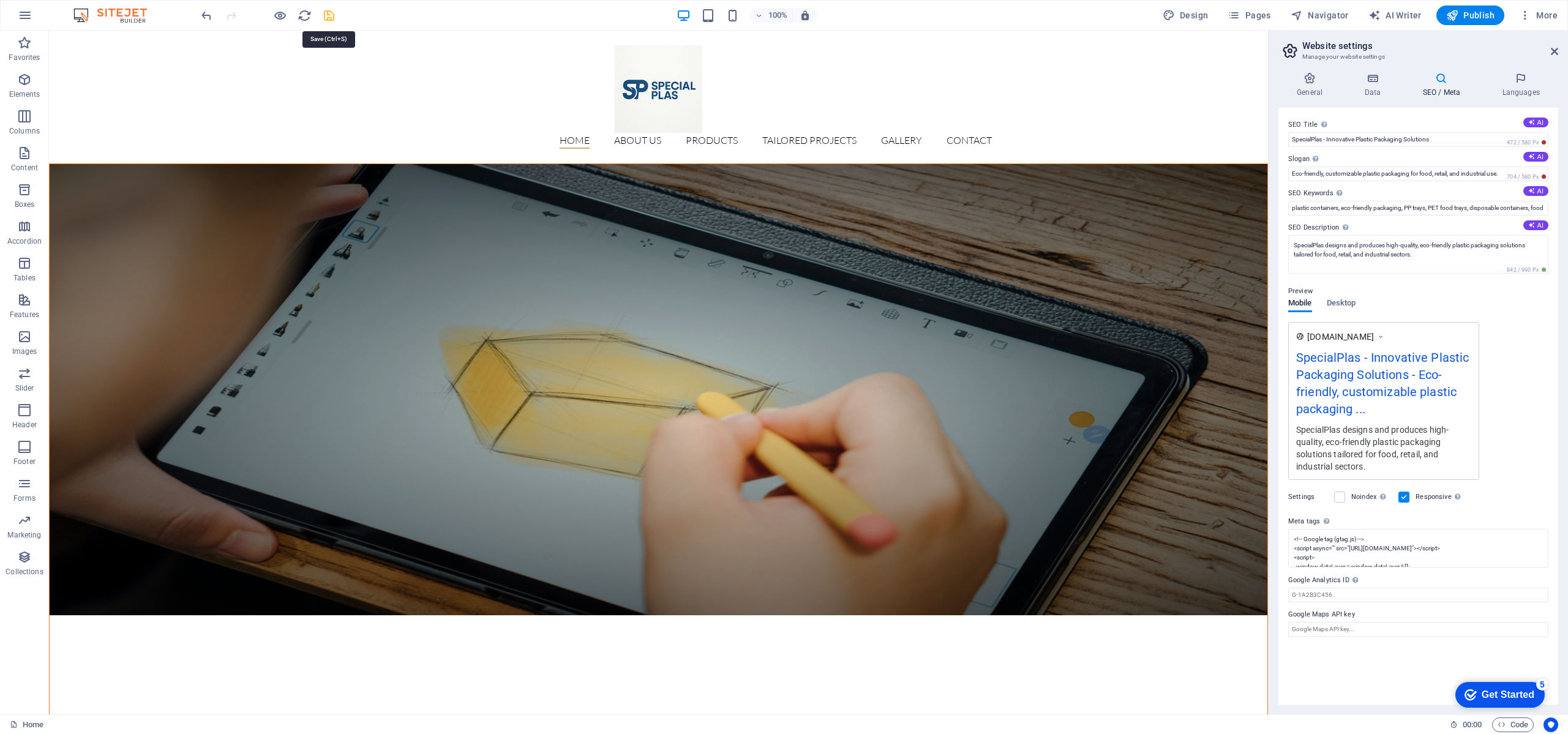
click at [330, 20] on icon "save" at bounding box center [329, 16] width 14 height 14
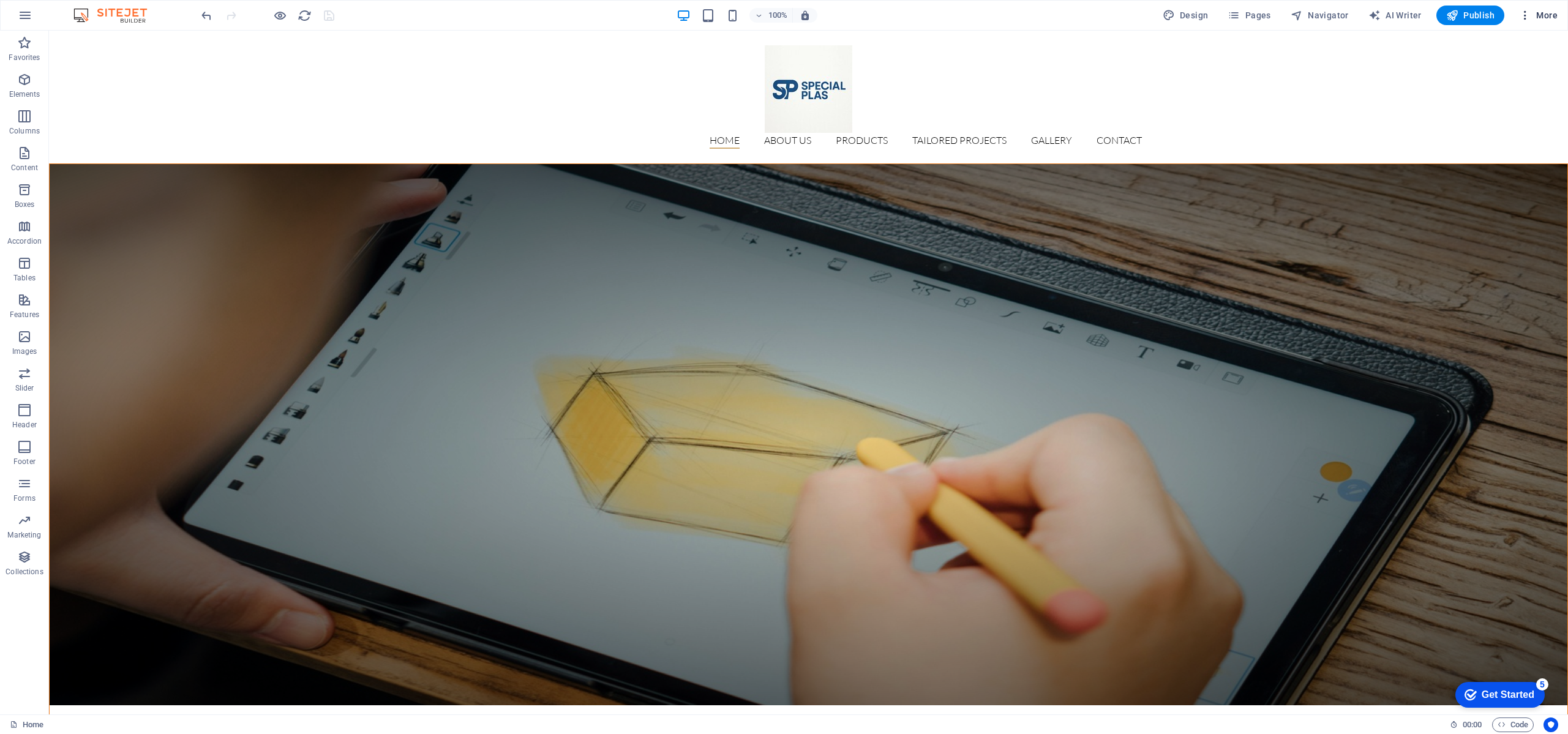
click at [1540, 7] on button "More" at bounding box center [1538, 15] width 48 height 19
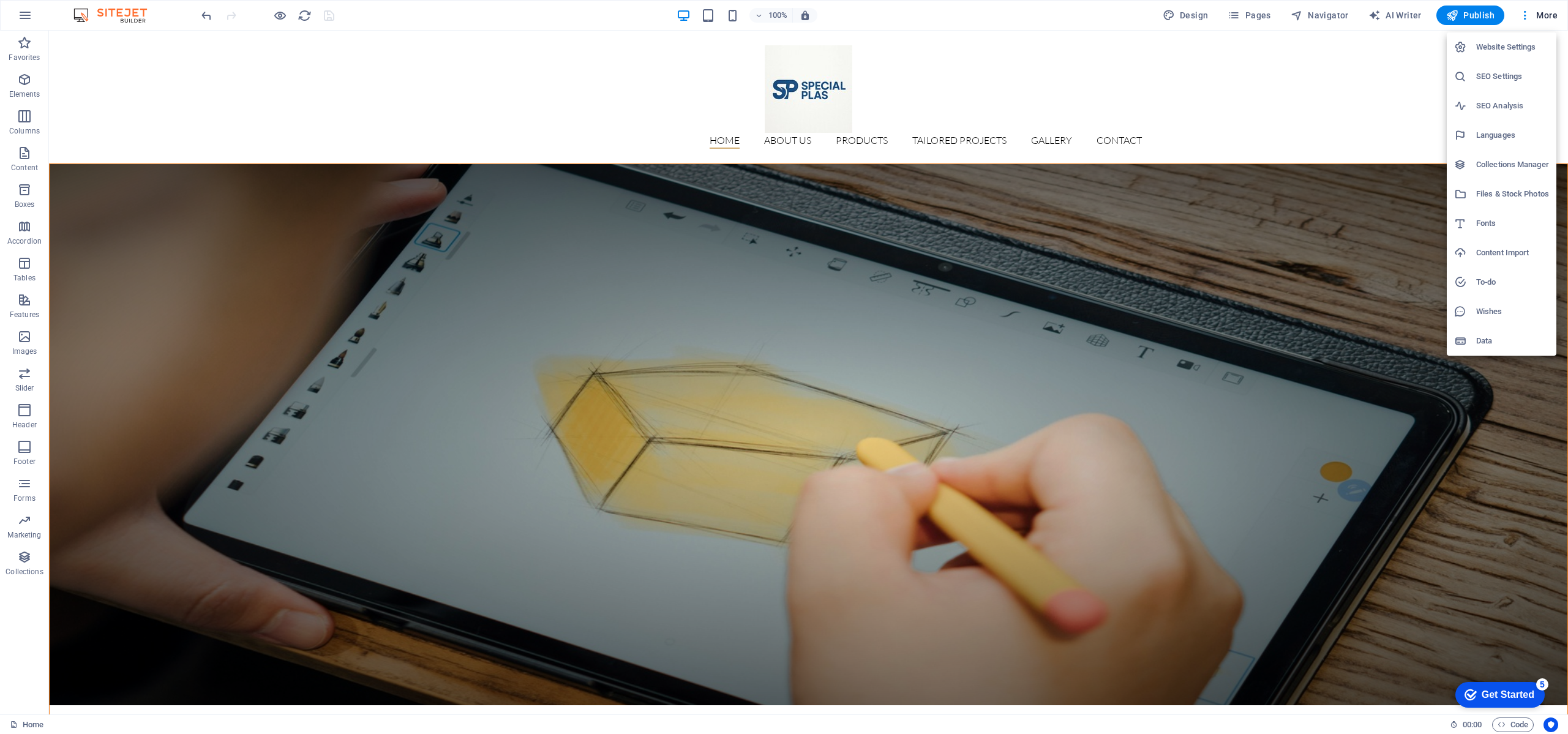
click at [1508, 84] on li "SEO Settings" at bounding box center [1501, 76] width 109 height 30
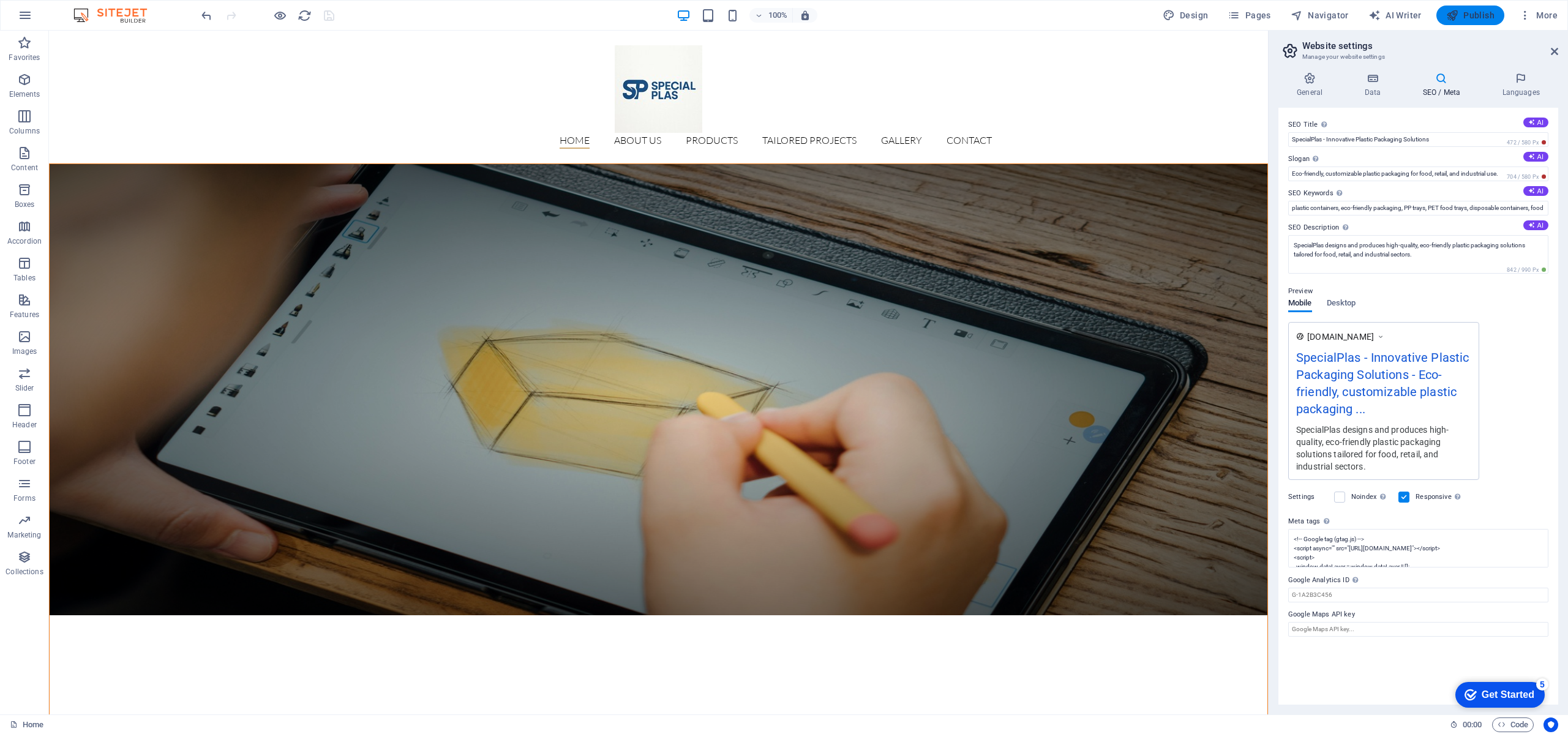
click at [1479, 13] on span "Publish" at bounding box center [1470, 15] width 48 height 12
